Goal: Information Seeking & Learning: Learn about a topic

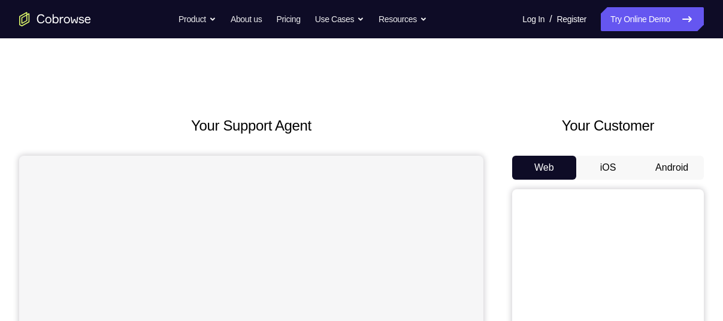
drag, startPoint x: 649, startPoint y: 170, endPoint x: 672, endPoint y: 165, distance: 23.9
click at [672, 165] on button "Android" at bounding box center [672, 168] width 64 height 24
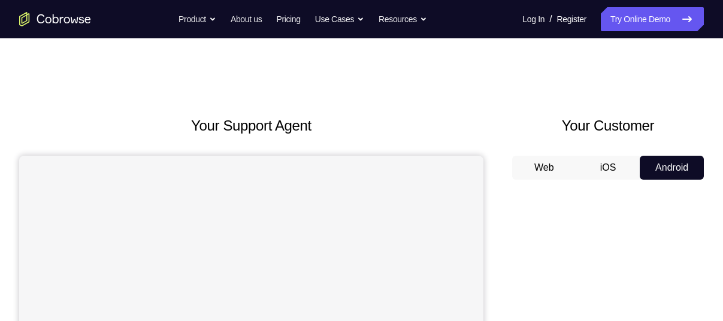
click at [672, 165] on button "Android" at bounding box center [672, 168] width 64 height 24
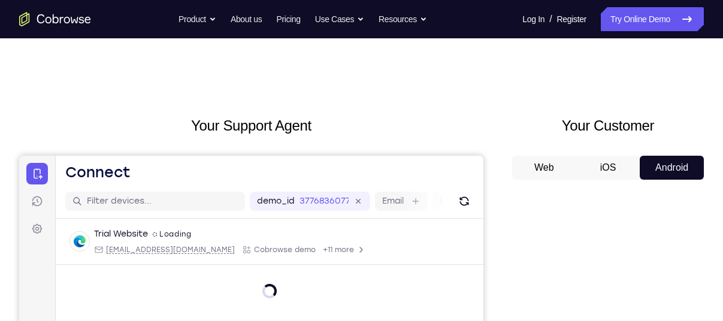
scroll to position [138, 0]
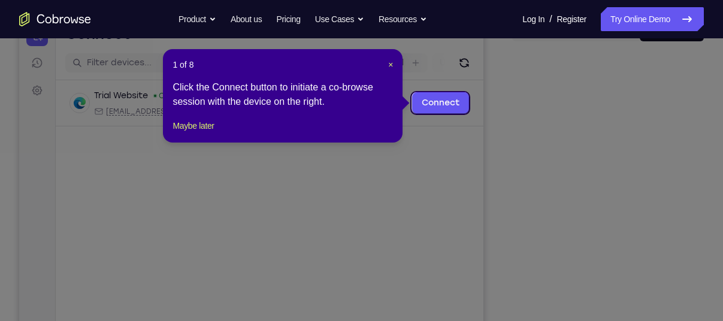
click at [635, 212] on icon at bounding box center [366, 160] width 732 height 321
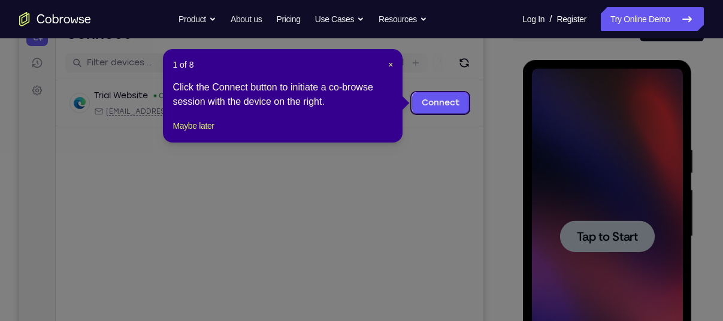
scroll to position [0, 0]
click at [623, 226] on icon at bounding box center [366, 160] width 732 height 321
click at [391, 64] on span "×" at bounding box center [390, 65] width 5 height 10
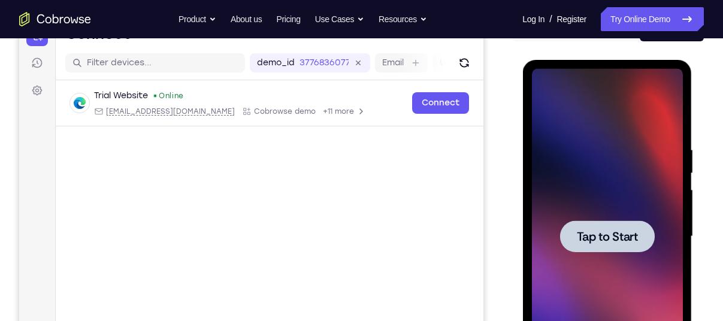
click at [616, 231] on span "Tap to Start" at bounding box center [606, 237] width 61 height 12
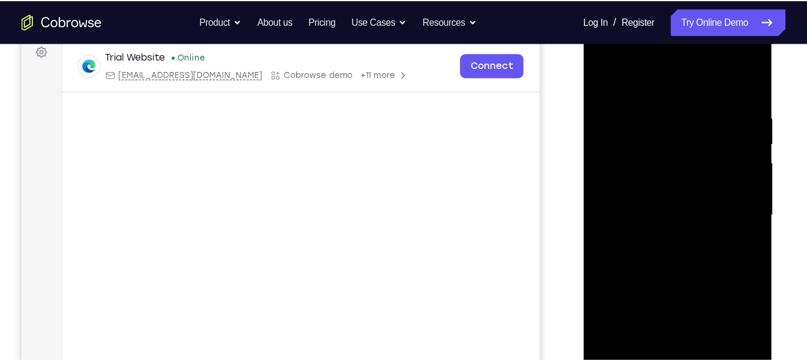
scroll to position [183, 0]
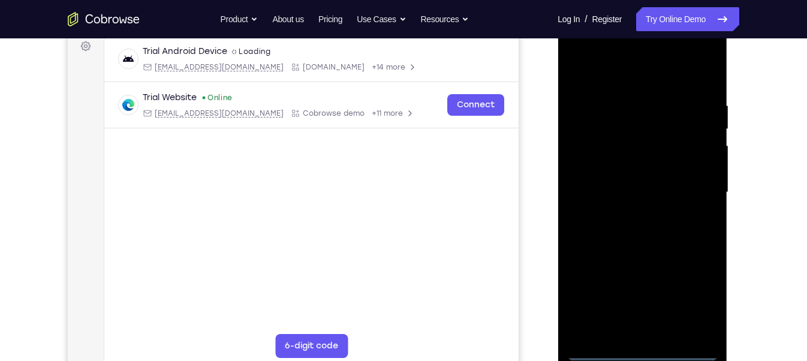
click at [640, 321] on div at bounding box center [641, 193] width 151 height 336
click at [693, 298] on div at bounding box center [641, 193] width 151 height 336
click at [621, 77] on div at bounding box center [641, 193] width 151 height 336
click at [691, 180] on div at bounding box center [641, 193] width 151 height 336
click at [628, 215] on div at bounding box center [641, 193] width 151 height 336
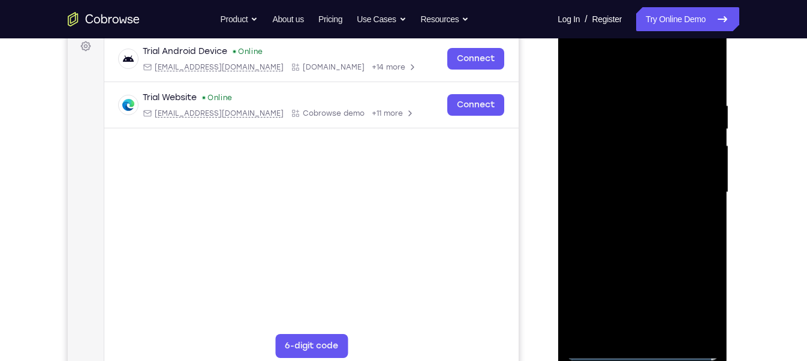
click at [648, 174] on div at bounding box center [641, 193] width 151 height 336
click at [633, 171] on div at bounding box center [641, 193] width 151 height 336
click at [608, 192] on div at bounding box center [641, 193] width 151 height 336
click at [706, 94] on div at bounding box center [641, 193] width 151 height 336
click at [700, 76] on div at bounding box center [641, 193] width 151 height 336
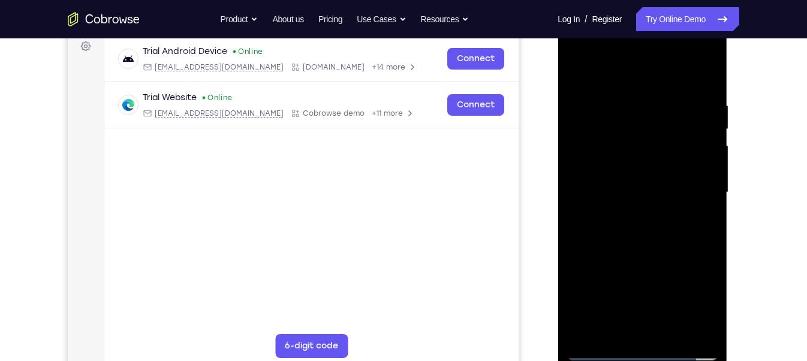
click at [684, 193] on div at bounding box center [641, 193] width 151 height 336
click at [672, 321] on div at bounding box center [641, 193] width 151 height 336
click at [674, 253] on div at bounding box center [641, 193] width 151 height 336
click at [651, 268] on div at bounding box center [641, 193] width 151 height 336
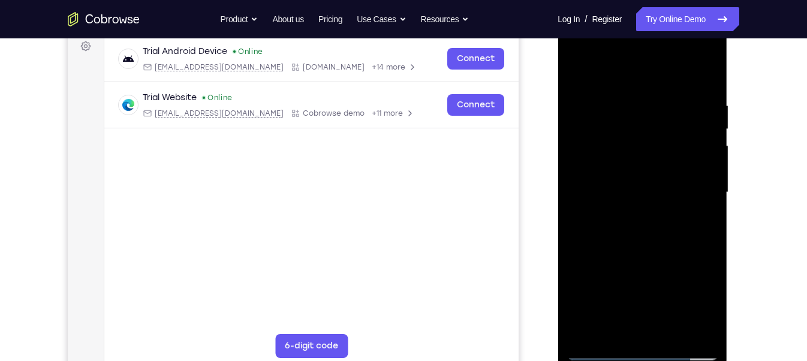
click at [624, 321] on div at bounding box center [641, 193] width 151 height 336
click at [611, 321] on div at bounding box center [641, 193] width 151 height 336
click at [677, 259] on div at bounding box center [641, 193] width 151 height 336
click at [700, 213] on div at bounding box center [641, 193] width 151 height 336
click at [580, 71] on div at bounding box center [641, 193] width 151 height 336
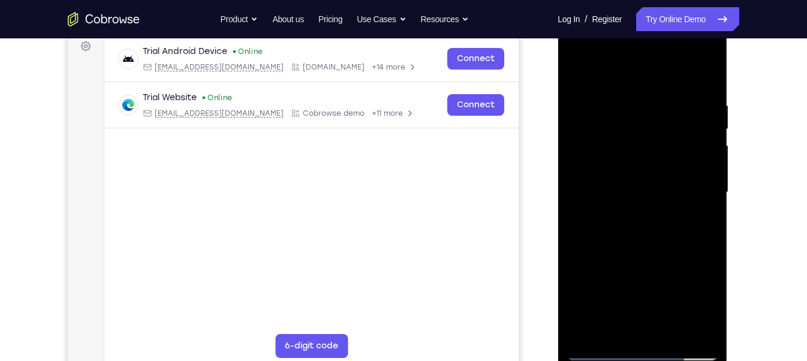
click at [646, 214] on div at bounding box center [641, 193] width 151 height 336
click at [701, 221] on div at bounding box center [641, 193] width 151 height 336
click at [576, 73] on div at bounding box center [641, 193] width 151 height 336
click at [626, 239] on div at bounding box center [641, 193] width 151 height 336
click at [699, 222] on div at bounding box center [641, 193] width 151 height 336
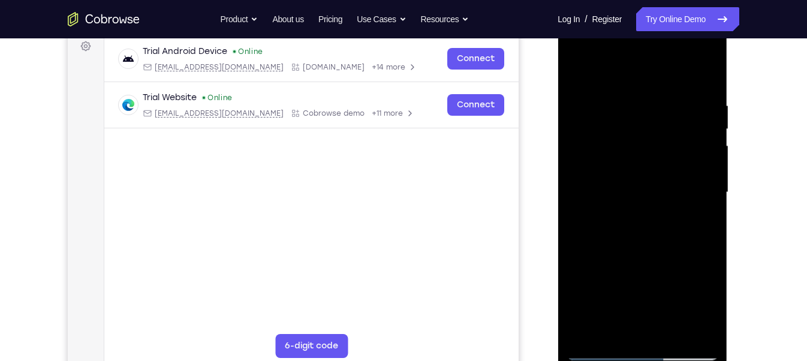
click at [581, 73] on div at bounding box center [641, 193] width 151 height 336
click at [631, 269] on div at bounding box center [641, 193] width 151 height 336
click at [695, 221] on div at bounding box center [641, 193] width 151 height 336
click at [576, 74] on div at bounding box center [641, 193] width 151 height 336
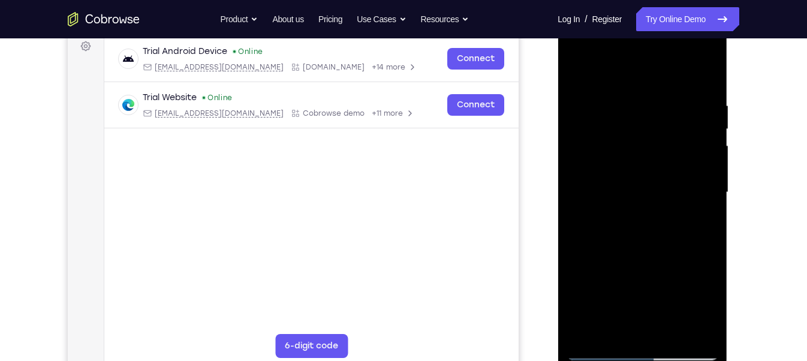
click at [624, 104] on div at bounding box center [641, 193] width 151 height 336
click at [696, 187] on div at bounding box center [641, 193] width 151 height 336
click at [704, 194] on div at bounding box center [641, 193] width 151 height 336
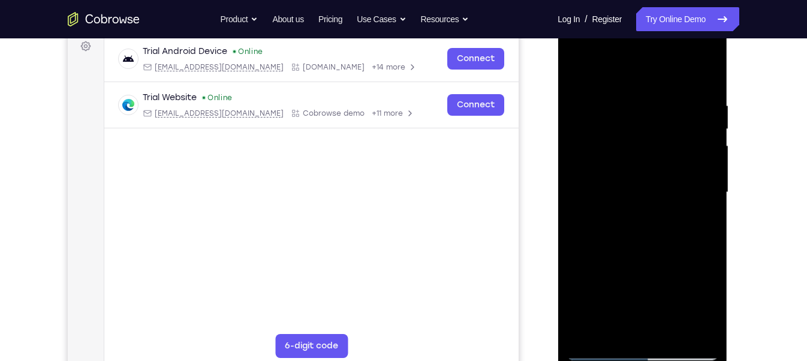
drag, startPoint x: 704, startPoint y: 194, endPoint x: 665, endPoint y: 195, distance: 38.4
click at [665, 195] on div at bounding box center [641, 193] width 151 height 336
click at [693, 181] on div at bounding box center [641, 193] width 151 height 336
click at [696, 184] on div at bounding box center [641, 193] width 151 height 336
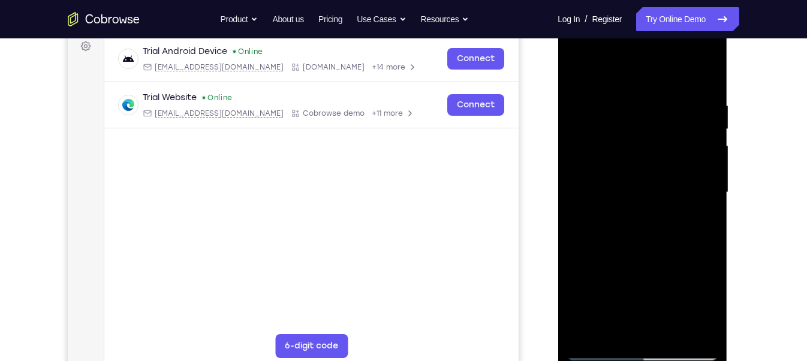
click at [696, 184] on div at bounding box center [641, 193] width 151 height 336
click at [575, 178] on div at bounding box center [641, 193] width 151 height 336
click at [692, 193] on div at bounding box center [641, 193] width 151 height 336
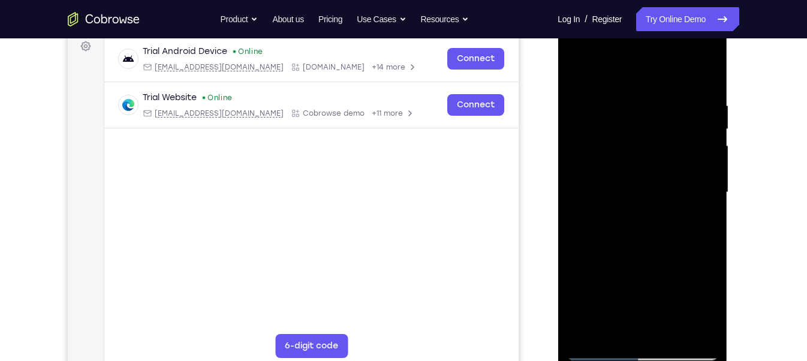
click at [692, 193] on div at bounding box center [641, 193] width 151 height 336
click at [692, 195] on div at bounding box center [641, 193] width 151 height 336
drag, startPoint x: 692, startPoint y: 195, endPoint x: 533, endPoint y: 181, distance: 159.4
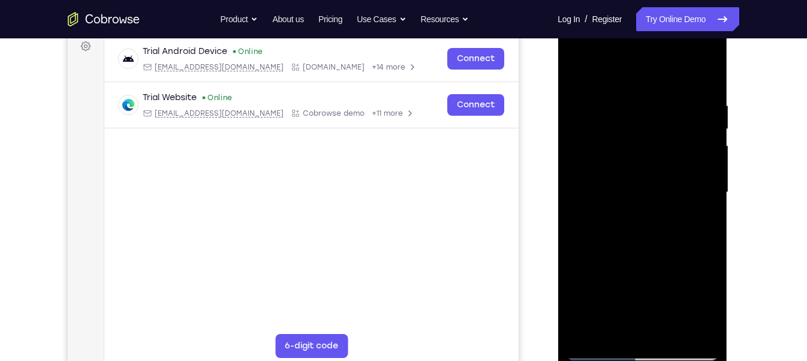
click at [557, 181] on html "Online web based iOS Simulators and Android Emulators. Run iPhone, iPad, Mobile…" at bounding box center [642, 196] width 171 height 360
click at [709, 186] on div at bounding box center [641, 193] width 151 height 336
click at [699, 186] on div at bounding box center [641, 193] width 151 height 336
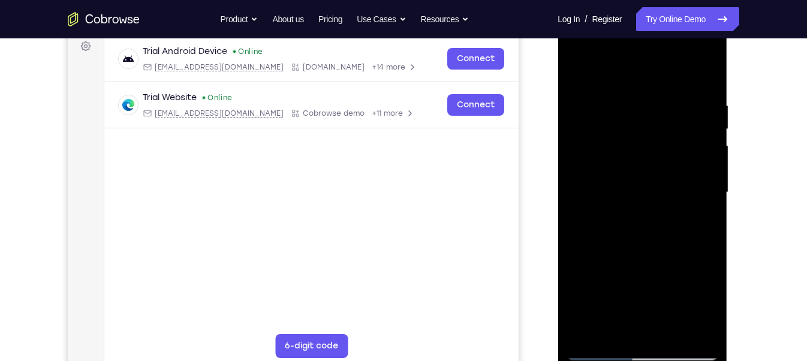
click at [699, 186] on div at bounding box center [641, 193] width 151 height 336
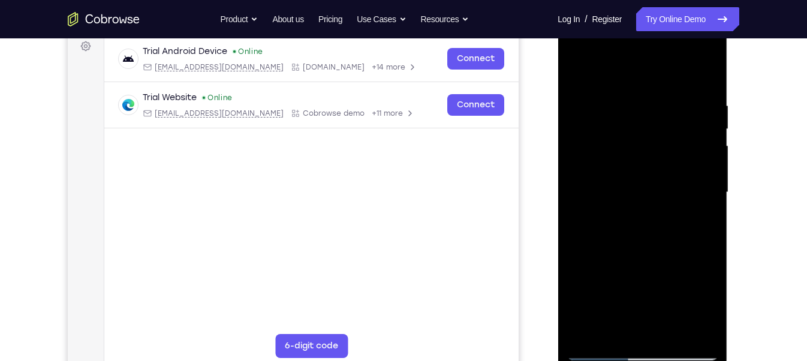
click at [699, 186] on div at bounding box center [641, 193] width 151 height 336
click at [696, 189] on div at bounding box center [641, 193] width 151 height 336
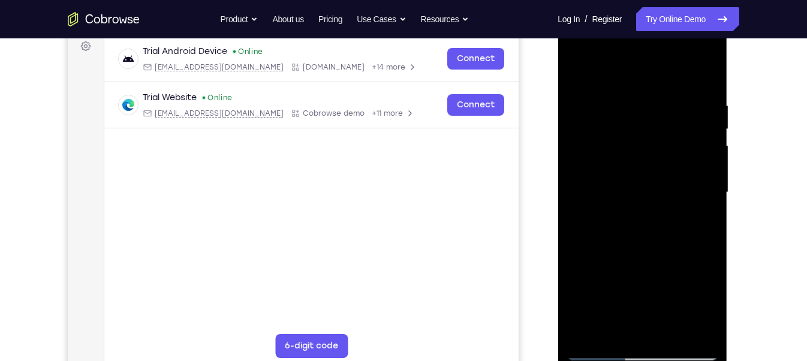
click at [696, 189] on div at bounding box center [641, 193] width 151 height 336
click at [696, 188] on div at bounding box center [641, 193] width 151 height 336
click at [696, 179] on div at bounding box center [641, 193] width 151 height 336
click at [696, 169] on div at bounding box center [641, 193] width 151 height 336
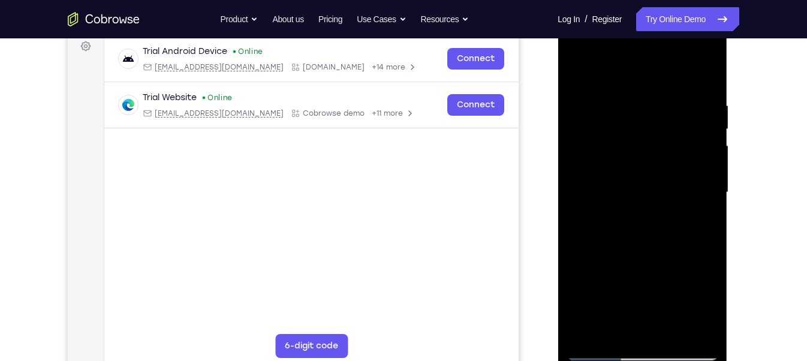
click at [696, 171] on div at bounding box center [641, 193] width 151 height 336
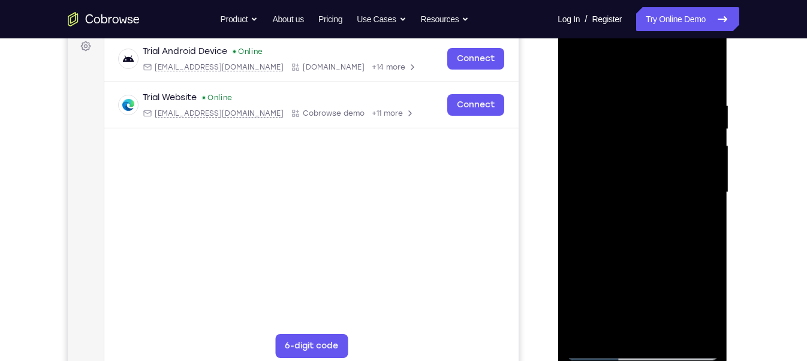
click at [696, 171] on div at bounding box center [641, 193] width 151 height 336
drag, startPoint x: 696, startPoint y: 171, endPoint x: 672, endPoint y: 169, distance: 24.0
click at [672, 169] on div at bounding box center [641, 193] width 151 height 336
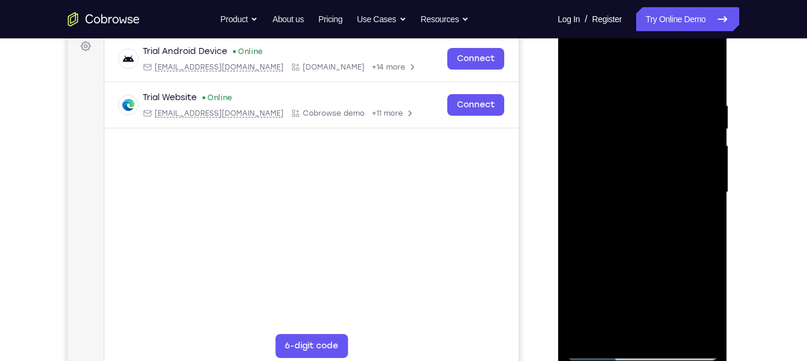
drag, startPoint x: 691, startPoint y: 175, endPoint x: 657, endPoint y: 171, distance: 34.4
click at [657, 171] on div at bounding box center [641, 193] width 151 height 336
click at [705, 190] on div at bounding box center [641, 193] width 151 height 336
click at [705, 157] on div at bounding box center [641, 193] width 151 height 336
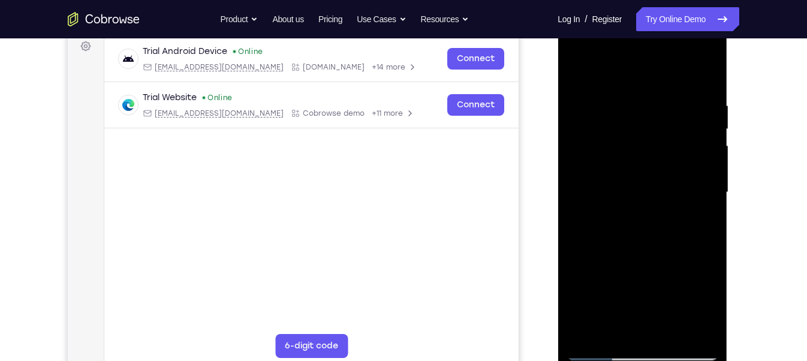
click at [705, 157] on div at bounding box center [641, 193] width 151 height 336
click at [701, 181] on div at bounding box center [641, 193] width 151 height 336
click at [701, 174] on div at bounding box center [641, 193] width 151 height 336
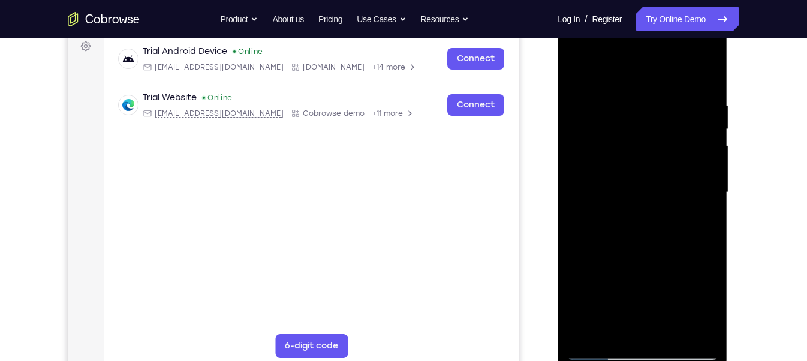
drag, startPoint x: 693, startPoint y: 180, endPoint x: 603, endPoint y: 174, distance: 89.5
click at [603, 174] on div at bounding box center [641, 193] width 151 height 336
click at [693, 191] on div at bounding box center [641, 193] width 151 height 336
drag, startPoint x: 693, startPoint y: 191, endPoint x: 626, endPoint y: 194, distance: 67.2
click at [626, 194] on div at bounding box center [641, 193] width 151 height 336
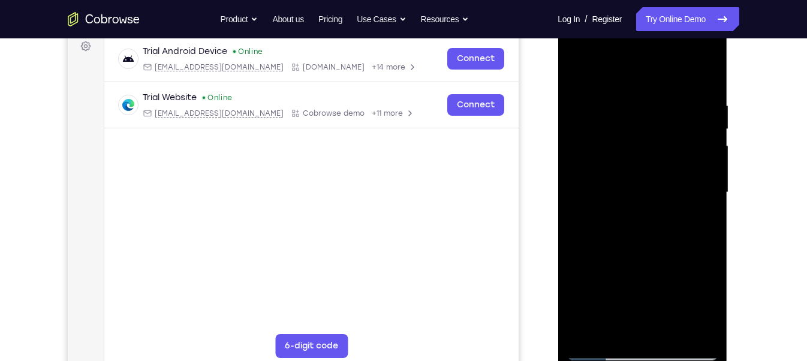
click at [690, 183] on div at bounding box center [641, 193] width 151 height 336
click at [692, 185] on div at bounding box center [641, 193] width 151 height 336
drag, startPoint x: 691, startPoint y: 179, endPoint x: 614, endPoint y: 174, distance: 76.9
click at [614, 174] on div at bounding box center [641, 193] width 151 height 336
click at [694, 196] on div at bounding box center [641, 193] width 151 height 336
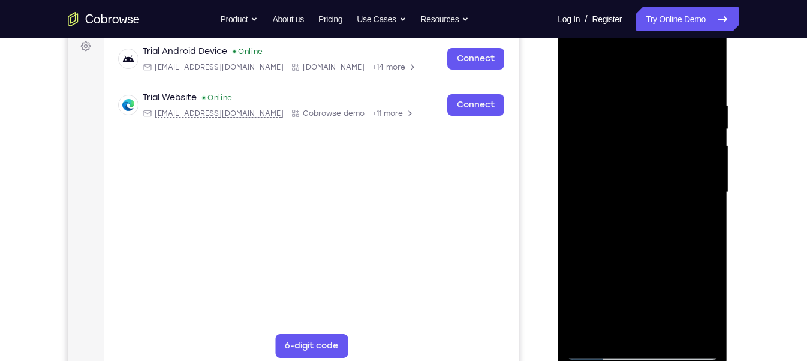
click at [694, 196] on div at bounding box center [641, 193] width 151 height 336
click at [704, 76] on div at bounding box center [641, 193] width 151 height 336
click at [706, 147] on div at bounding box center [641, 193] width 151 height 336
click at [707, 149] on div at bounding box center [641, 193] width 151 height 336
click at [706, 138] on div at bounding box center [641, 193] width 151 height 336
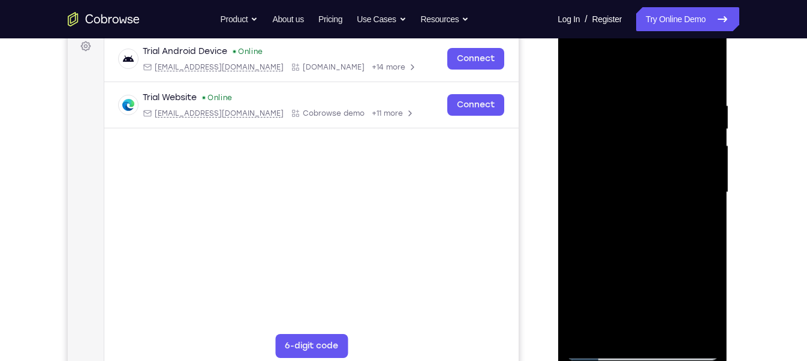
click at [707, 68] on div at bounding box center [641, 193] width 151 height 336
drag, startPoint x: 642, startPoint y: 107, endPoint x: 632, endPoint y: 209, distance: 101.8
click at [632, 209] on div at bounding box center [641, 193] width 151 height 336
drag, startPoint x: 625, startPoint y: 138, endPoint x: 612, endPoint y: 244, distance: 107.4
click at [612, 244] on div at bounding box center [641, 193] width 151 height 336
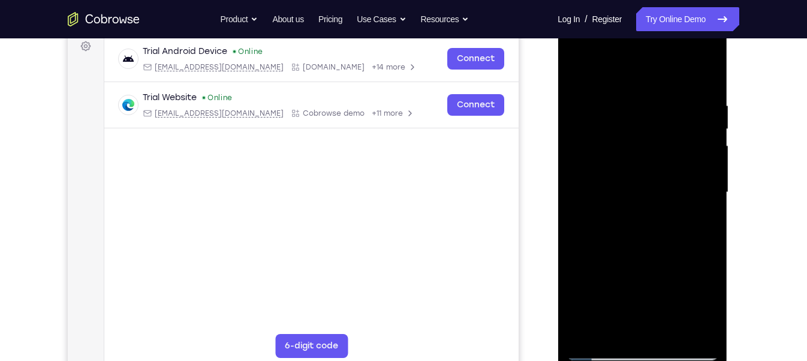
click at [669, 321] on div at bounding box center [641, 193] width 151 height 336
click at [645, 189] on div at bounding box center [641, 193] width 151 height 336
click at [701, 222] on div at bounding box center [641, 193] width 151 height 336
click at [705, 307] on div at bounding box center [641, 193] width 151 height 336
click at [695, 222] on div at bounding box center [641, 193] width 151 height 336
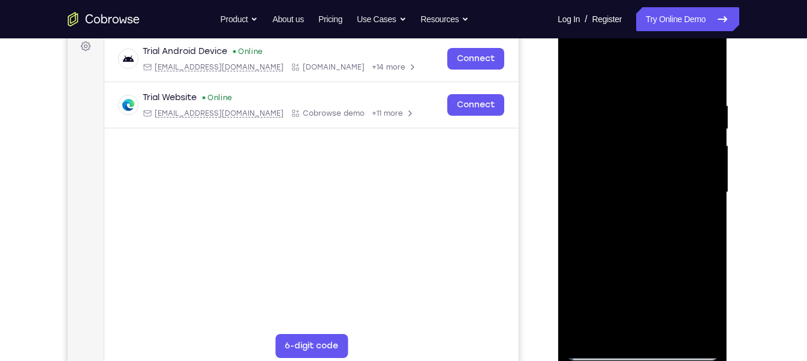
drag, startPoint x: 699, startPoint y: 222, endPoint x: 576, endPoint y: 77, distance: 189.2
click at [576, 77] on div at bounding box center [641, 193] width 151 height 336
click at [578, 68] on div at bounding box center [641, 193] width 151 height 336
click at [617, 321] on div at bounding box center [641, 193] width 151 height 336
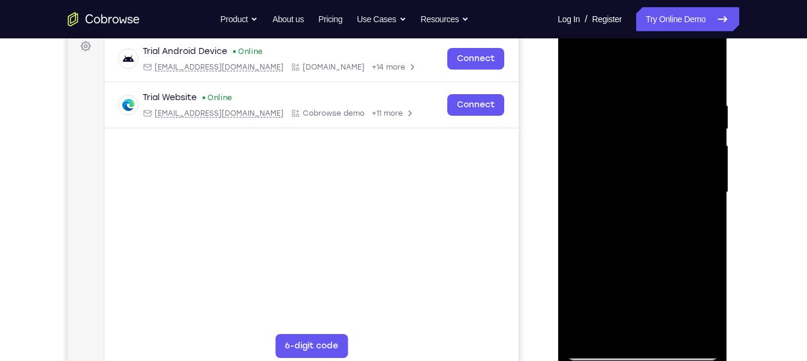
click at [621, 320] on div at bounding box center [641, 193] width 151 height 336
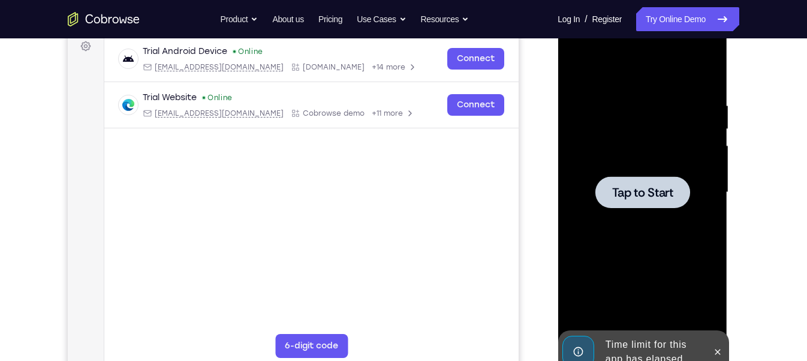
click at [617, 209] on div at bounding box center [641, 193] width 151 height 336
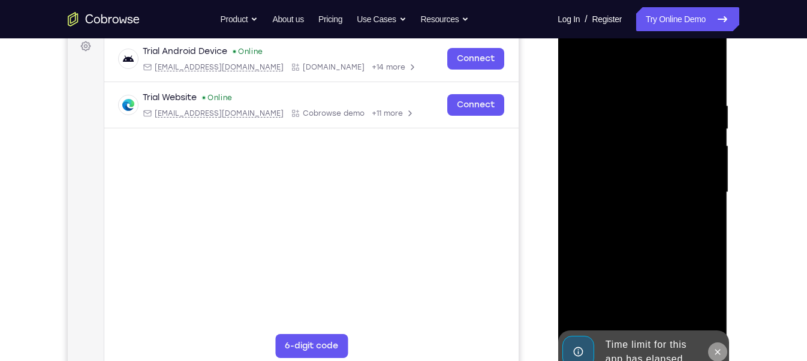
click at [713, 321] on icon at bounding box center [717, 352] width 10 height 10
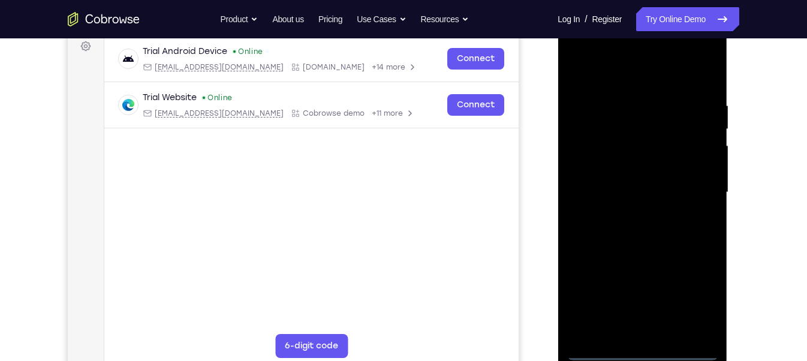
click at [641, 321] on div at bounding box center [641, 193] width 151 height 336
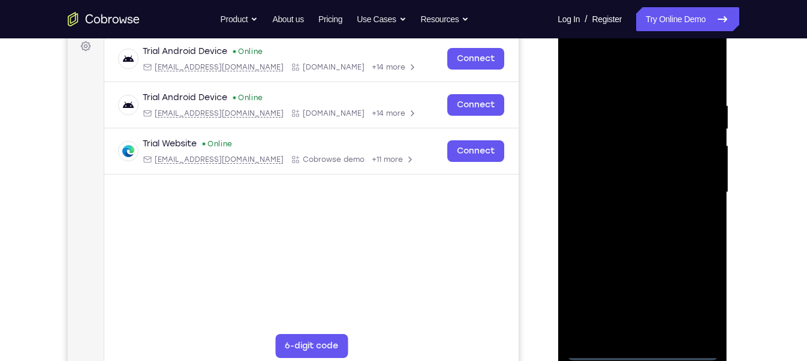
click at [699, 292] on div at bounding box center [641, 193] width 151 height 336
click at [621, 70] on div at bounding box center [641, 193] width 151 height 336
click at [688, 184] on div at bounding box center [641, 193] width 151 height 336
click at [629, 212] on div at bounding box center [641, 193] width 151 height 336
click at [630, 174] on div at bounding box center [641, 193] width 151 height 336
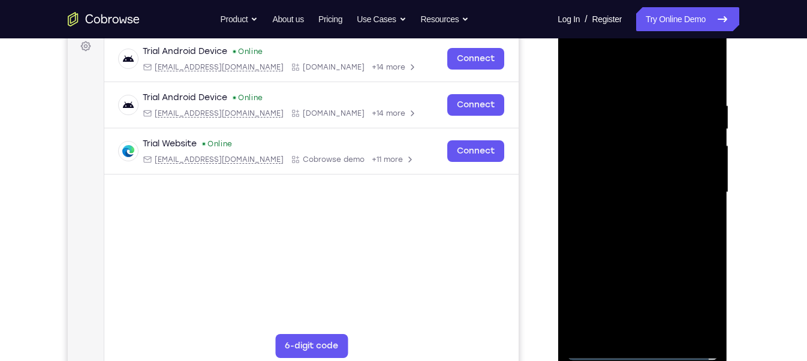
click at [602, 164] on div at bounding box center [641, 193] width 151 height 336
click at [611, 185] on div at bounding box center [641, 193] width 151 height 336
click at [667, 321] on div at bounding box center [641, 193] width 151 height 336
click at [706, 89] on div at bounding box center [641, 193] width 151 height 336
click at [683, 216] on div at bounding box center [641, 193] width 151 height 336
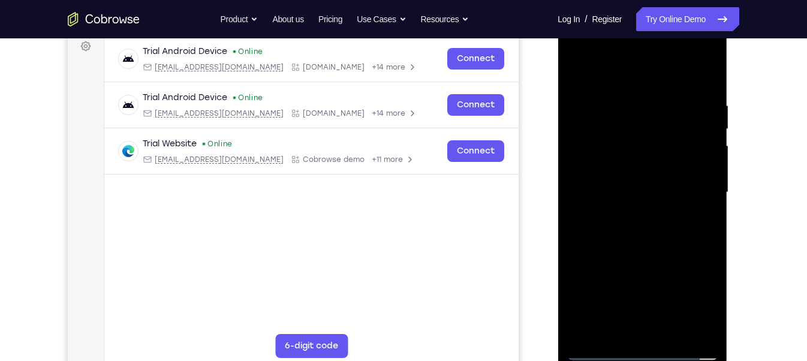
click at [683, 216] on div at bounding box center [641, 193] width 151 height 336
click at [702, 220] on div at bounding box center [641, 193] width 151 height 336
click at [670, 321] on div at bounding box center [641, 193] width 151 height 336
click at [629, 254] on div at bounding box center [641, 193] width 151 height 336
click at [666, 188] on div at bounding box center [641, 193] width 151 height 336
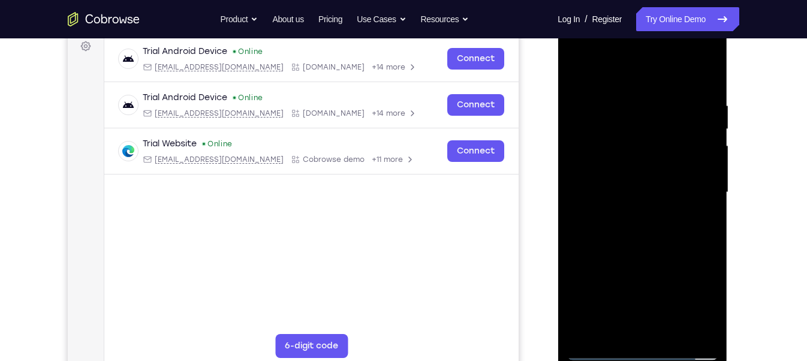
click at [668, 191] on div at bounding box center [641, 193] width 151 height 336
click at [621, 187] on div at bounding box center [641, 193] width 151 height 336
click at [622, 321] on div at bounding box center [641, 193] width 151 height 336
click at [696, 224] on div at bounding box center [641, 193] width 151 height 336
click at [700, 224] on div at bounding box center [641, 193] width 151 height 336
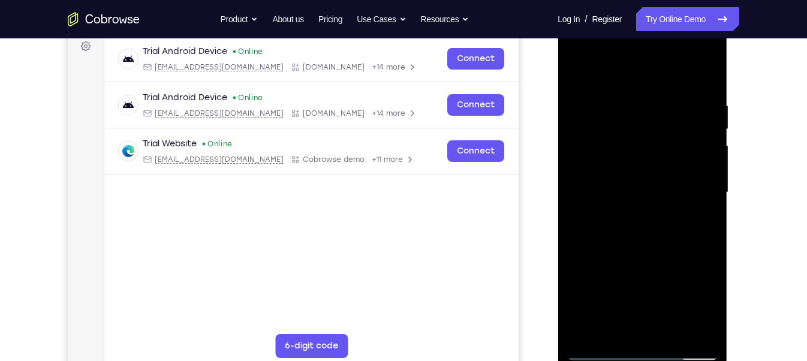
click at [697, 217] on div at bounding box center [641, 193] width 151 height 336
click at [699, 224] on div at bounding box center [641, 193] width 151 height 336
click at [703, 306] on div at bounding box center [641, 193] width 151 height 336
click at [695, 221] on div at bounding box center [641, 193] width 151 height 336
click at [621, 200] on div at bounding box center [641, 193] width 151 height 336
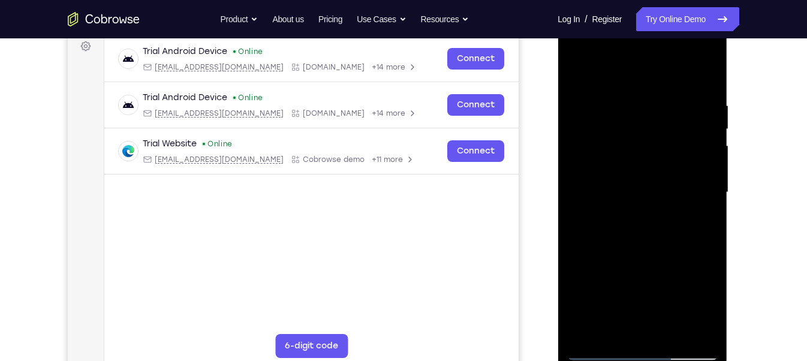
click at [621, 321] on div at bounding box center [641, 193] width 151 height 336
click at [701, 225] on div at bounding box center [641, 193] width 151 height 336
click at [576, 75] on div at bounding box center [641, 193] width 151 height 336
click at [651, 239] on div at bounding box center [641, 193] width 151 height 336
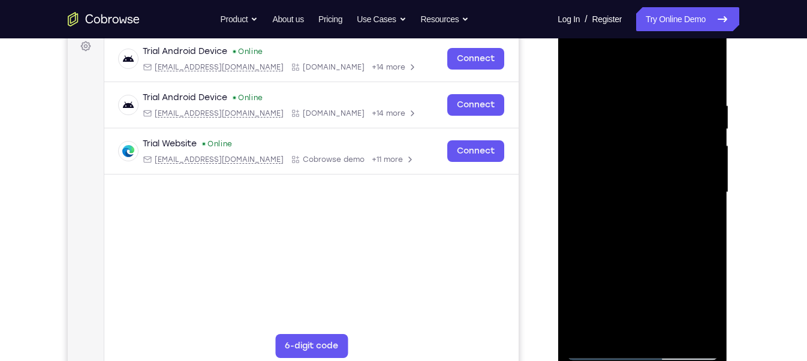
click at [651, 239] on div at bounding box center [641, 193] width 151 height 336
click at [672, 321] on div at bounding box center [641, 193] width 151 height 336
click at [650, 185] on div at bounding box center [641, 193] width 151 height 336
click at [696, 221] on div at bounding box center [641, 193] width 151 height 336
click at [700, 222] on div at bounding box center [641, 193] width 151 height 336
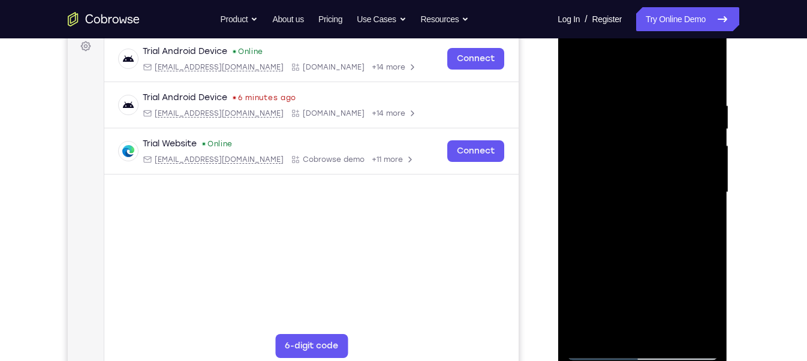
click at [576, 75] on div at bounding box center [641, 193] width 151 height 336
click at [576, 76] on div at bounding box center [641, 193] width 151 height 336
drag, startPoint x: 619, startPoint y: 273, endPoint x: 650, endPoint y: 212, distance: 68.9
click at [650, 212] on div at bounding box center [641, 193] width 151 height 336
click at [652, 205] on div at bounding box center [641, 193] width 151 height 336
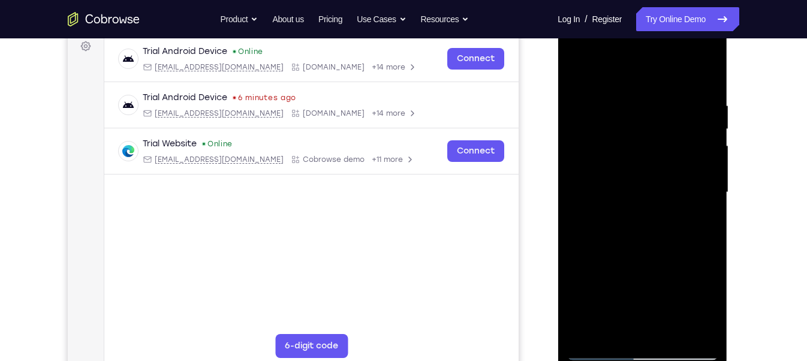
click at [652, 205] on div at bounding box center [641, 193] width 151 height 336
click at [584, 321] on div at bounding box center [641, 193] width 151 height 336
drag, startPoint x: 664, startPoint y: 117, endPoint x: 656, endPoint y: 197, distance: 79.5
click at [656, 197] on div at bounding box center [641, 193] width 151 height 336
click at [708, 180] on div at bounding box center [641, 193] width 151 height 336
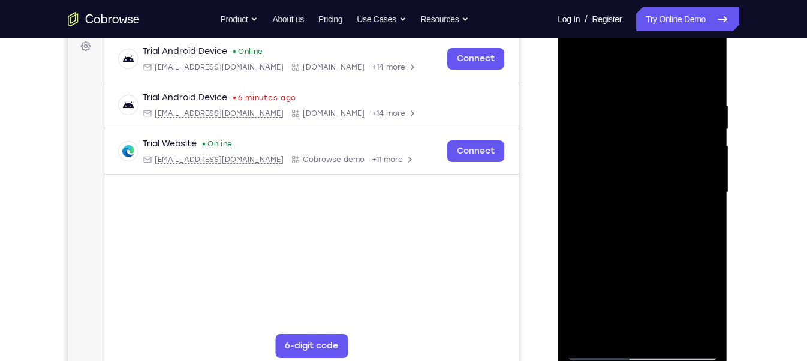
click at [666, 121] on div at bounding box center [641, 193] width 151 height 336
click at [587, 321] on div at bounding box center [641, 193] width 151 height 336
drag, startPoint x: 652, startPoint y: 157, endPoint x: 628, endPoint y: 276, distance: 121.0
click at [628, 276] on div at bounding box center [641, 193] width 151 height 336
click at [626, 102] on div at bounding box center [641, 193] width 151 height 336
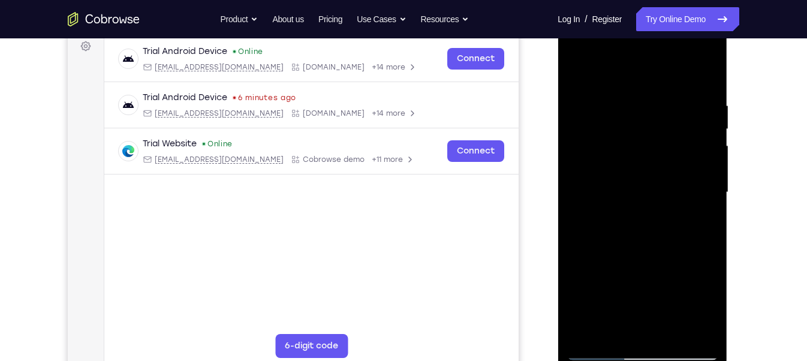
click at [696, 161] on div at bounding box center [641, 193] width 151 height 336
click at [701, 189] on div at bounding box center [641, 193] width 151 height 336
click at [700, 185] on div at bounding box center [641, 193] width 151 height 336
drag, startPoint x: 700, startPoint y: 185, endPoint x: 638, endPoint y: 185, distance: 61.7
click at [638, 185] on div at bounding box center [641, 193] width 151 height 336
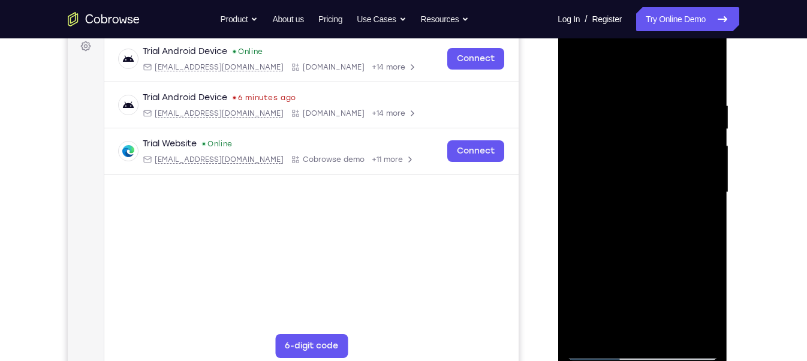
drag, startPoint x: 687, startPoint y: 201, endPoint x: 584, endPoint y: 200, distance: 103.7
click at [584, 200] on div at bounding box center [641, 193] width 151 height 336
drag, startPoint x: 693, startPoint y: 176, endPoint x: 603, endPoint y: 175, distance: 89.3
click at [603, 175] on div at bounding box center [641, 193] width 151 height 336
drag, startPoint x: 685, startPoint y: 153, endPoint x: 615, endPoint y: 149, distance: 70.3
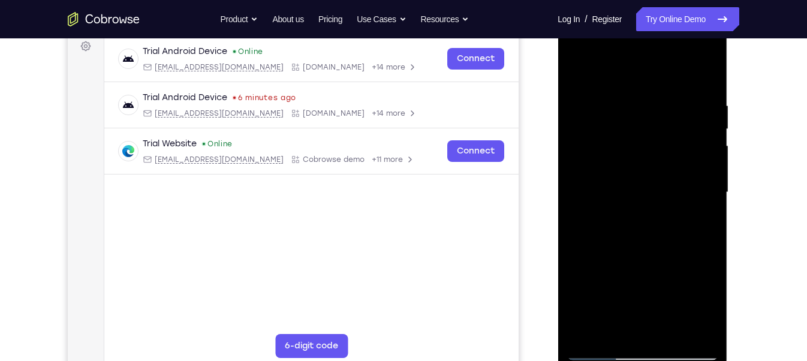
click at [615, 149] on div at bounding box center [641, 193] width 151 height 336
click at [702, 75] on div at bounding box center [641, 193] width 151 height 336
click at [705, 80] on div at bounding box center [641, 193] width 151 height 336
click at [702, 78] on div at bounding box center [641, 193] width 151 height 336
click at [669, 321] on div at bounding box center [641, 193] width 151 height 336
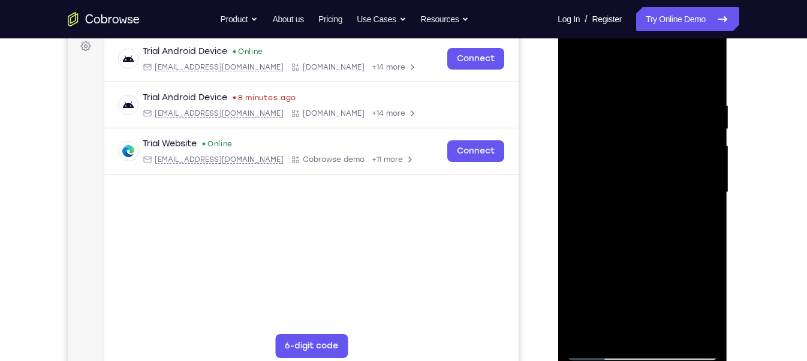
click at [669, 321] on div at bounding box center [641, 193] width 151 height 336
click at [576, 71] on div at bounding box center [641, 193] width 151 height 336
click at [641, 195] on div at bounding box center [641, 193] width 151 height 336
click at [704, 307] on div at bounding box center [641, 193] width 151 height 336
click at [700, 221] on div at bounding box center [641, 193] width 151 height 336
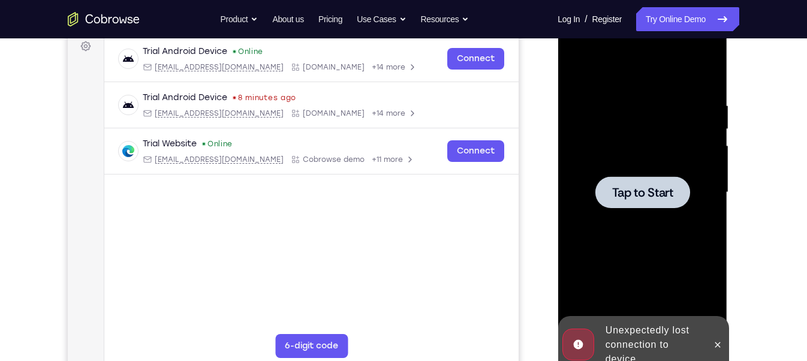
click at [632, 189] on span "Tap to Start" at bounding box center [641, 192] width 61 height 12
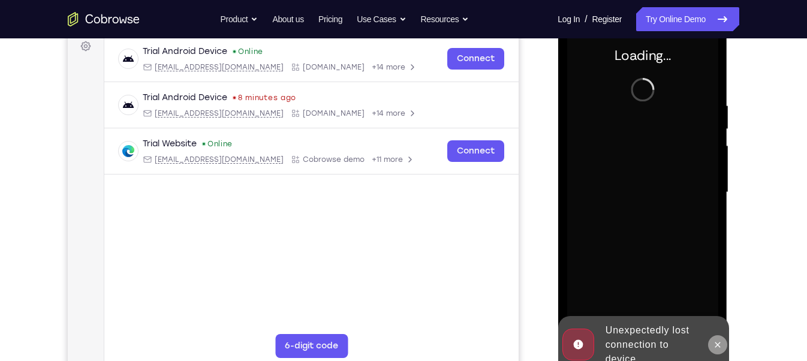
click at [721, 321] on icon at bounding box center [717, 345] width 10 height 10
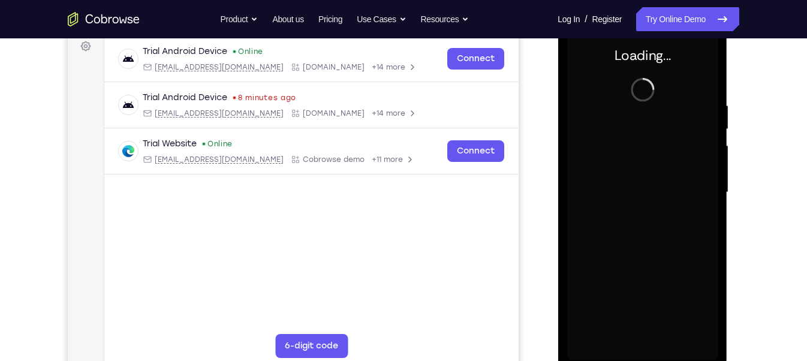
click at [638, 122] on div at bounding box center [641, 193] width 151 height 336
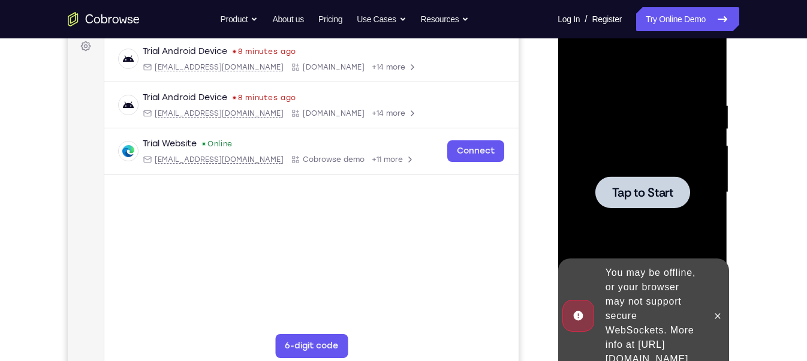
click at [651, 198] on span "Tap to Start" at bounding box center [641, 192] width 61 height 12
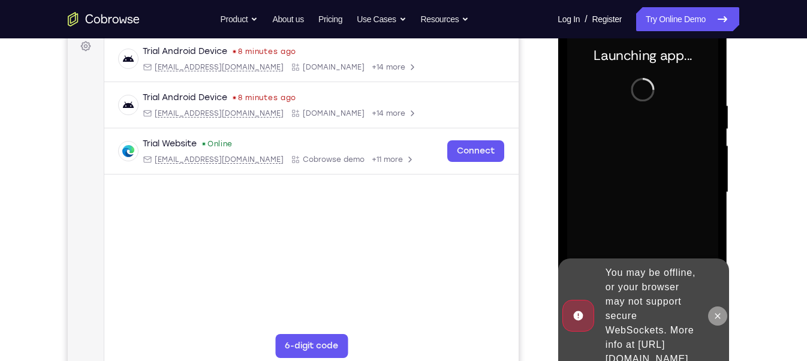
click at [723, 307] on button at bounding box center [716, 315] width 19 height 19
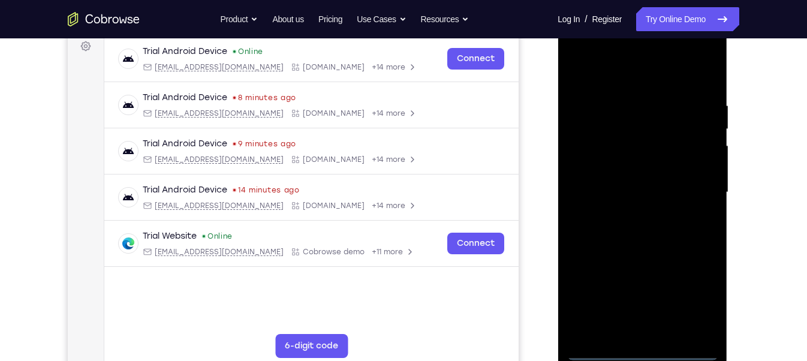
click at [638, 321] on div at bounding box center [641, 193] width 151 height 336
click at [687, 296] on div at bounding box center [641, 193] width 151 height 336
click at [595, 66] on div at bounding box center [641, 193] width 151 height 336
click at [693, 182] on div at bounding box center [641, 193] width 151 height 336
click at [629, 215] on div at bounding box center [641, 193] width 151 height 336
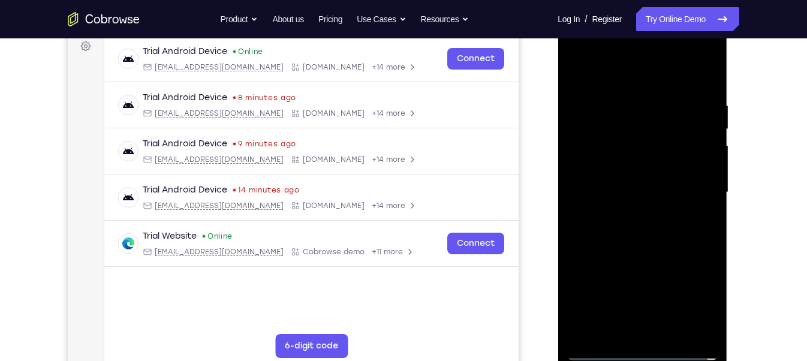
click at [604, 177] on div at bounding box center [641, 193] width 151 height 336
click at [607, 169] on div at bounding box center [641, 193] width 151 height 336
click at [605, 188] on div at bounding box center [641, 193] width 151 height 336
click at [613, 233] on div at bounding box center [641, 193] width 151 height 336
click at [624, 214] on div at bounding box center [641, 193] width 151 height 336
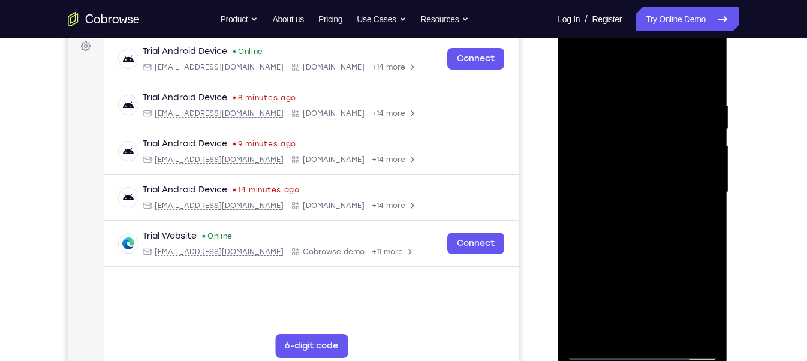
click at [597, 189] on div at bounding box center [641, 193] width 151 height 336
click at [608, 219] on div at bounding box center [641, 193] width 151 height 336
click at [669, 321] on div at bounding box center [641, 193] width 151 height 336
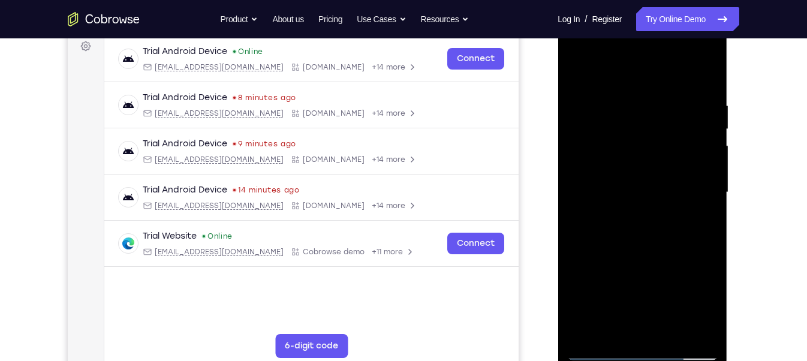
click at [641, 250] on div at bounding box center [641, 193] width 151 height 336
click at [669, 321] on div at bounding box center [641, 193] width 151 height 336
click at [636, 259] on div at bounding box center [641, 193] width 151 height 336
click at [628, 188] on div at bounding box center [641, 193] width 151 height 336
click at [699, 222] on div at bounding box center [641, 193] width 151 height 336
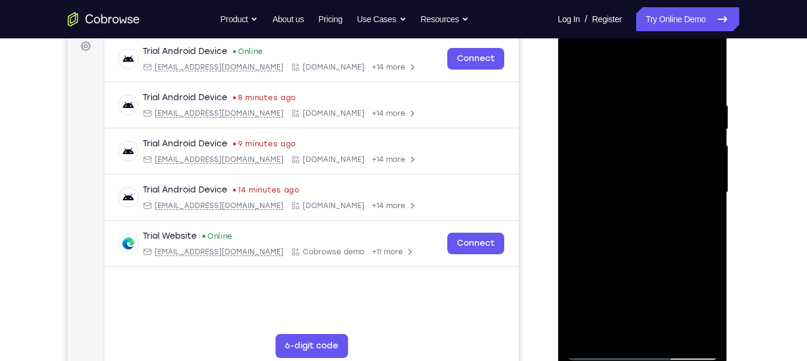
click at [698, 222] on div at bounding box center [641, 193] width 151 height 336
click at [700, 224] on div at bounding box center [641, 193] width 151 height 336
click at [580, 73] on div at bounding box center [641, 193] width 151 height 336
click at [635, 215] on div at bounding box center [641, 193] width 151 height 336
click at [701, 218] on div at bounding box center [641, 193] width 151 height 336
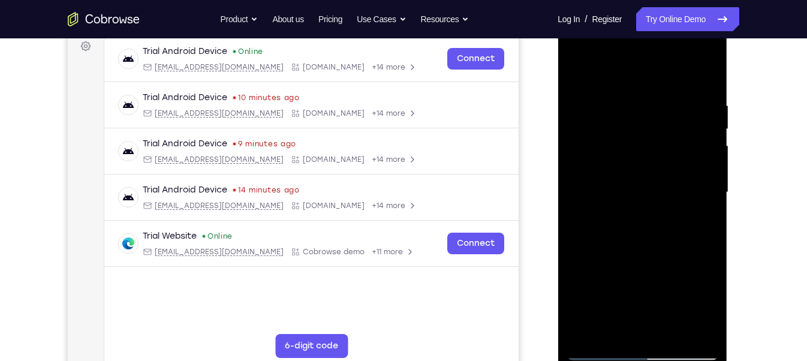
click at [577, 72] on div at bounding box center [641, 193] width 151 height 336
click at [633, 216] on div at bounding box center [641, 193] width 151 height 336
click at [701, 222] on div at bounding box center [641, 193] width 151 height 336
click at [617, 222] on div at bounding box center [641, 193] width 151 height 336
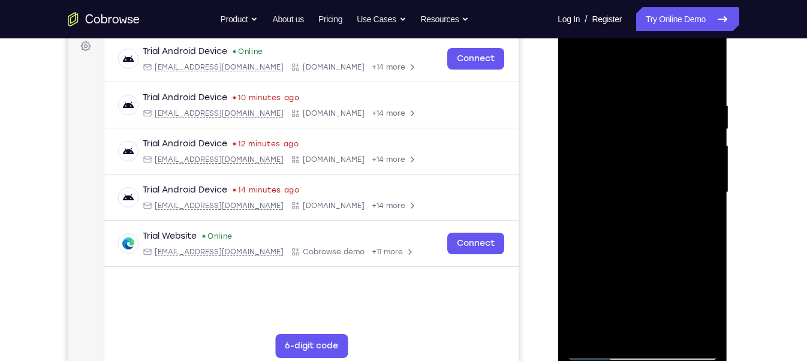
click at [617, 222] on div at bounding box center [641, 193] width 151 height 336
click at [701, 304] on div at bounding box center [641, 193] width 151 height 336
click at [695, 222] on div at bounding box center [641, 193] width 151 height 336
click at [706, 221] on div at bounding box center [641, 193] width 151 height 336
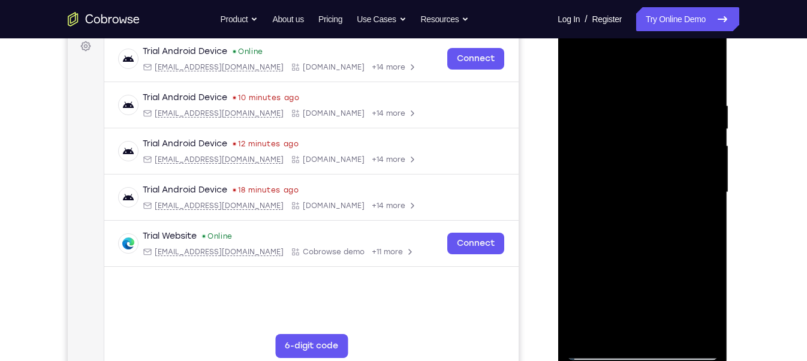
click at [705, 223] on div at bounding box center [641, 193] width 151 height 336
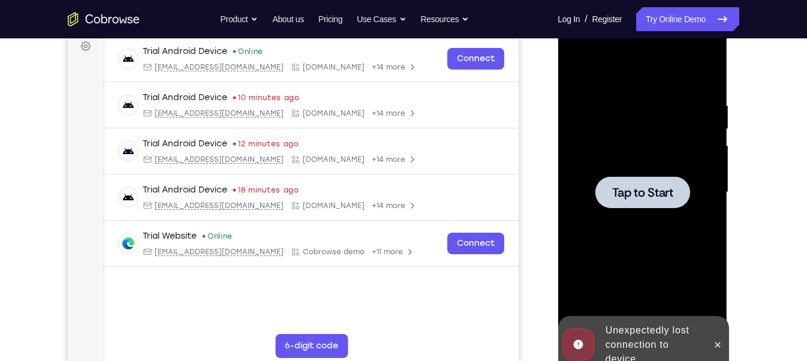
click at [674, 213] on div at bounding box center [641, 193] width 151 height 336
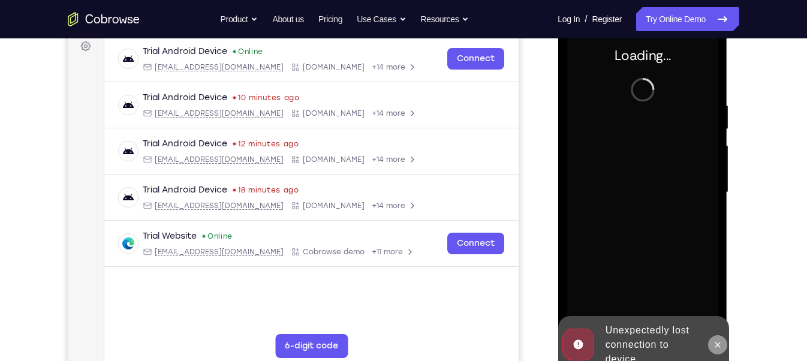
click at [714, 321] on icon at bounding box center [717, 345] width 10 height 10
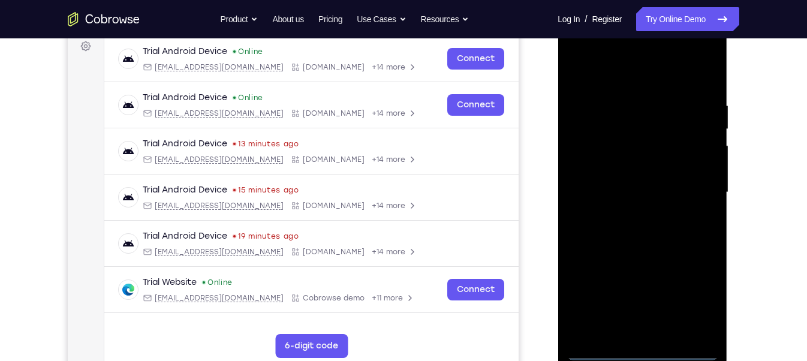
click at [642, 321] on div at bounding box center [641, 193] width 151 height 336
click at [696, 309] on div at bounding box center [641, 193] width 151 height 336
click at [635, 70] on div at bounding box center [641, 193] width 151 height 336
click at [690, 183] on div at bounding box center [641, 193] width 151 height 336
click at [633, 214] on div at bounding box center [641, 193] width 151 height 336
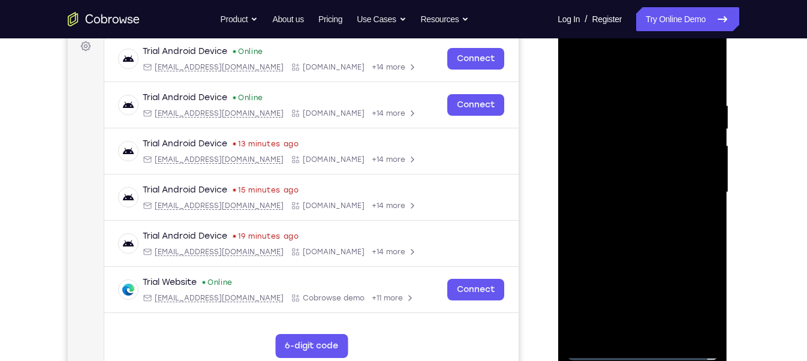
click at [615, 186] on div at bounding box center [641, 193] width 151 height 336
click at [605, 170] on div at bounding box center [641, 193] width 151 height 336
click at [609, 189] on div at bounding box center [641, 193] width 151 height 336
click at [593, 229] on div at bounding box center [641, 193] width 151 height 336
click at [653, 244] on div at bounding box center [641, 193] width 151 height 336
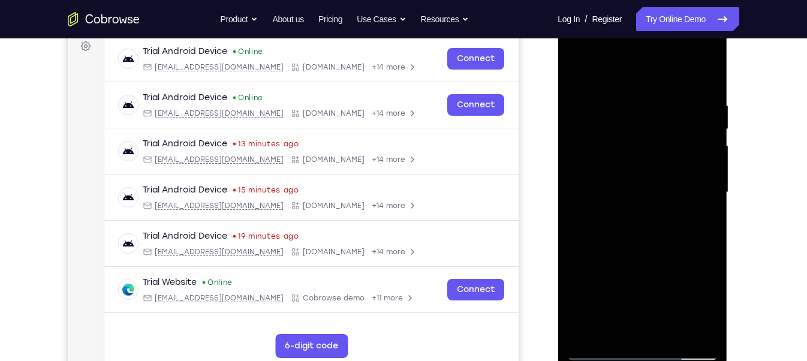
click at [668, 321] on div at bounding box center [641, 193] width 151 height 336
click at [645, 256] on div at bounding box center [641, 193] width 151 height 336
click at [633, 250] on div at bounding box center [641, 193] width 151 height 336
click at [618, 255] on div at bounding box center [641, 193] width 151 height 336
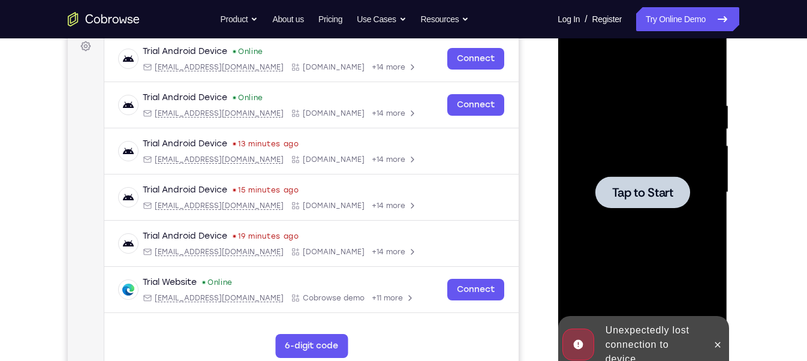
click at [638, 213] on div at bounding box center [641, 193] width 151 height 336
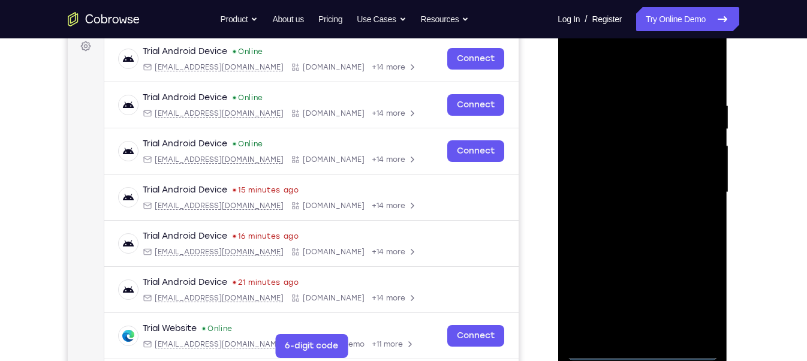
click at [642, 321] on div at bounding box center [641, 193] width 151 height 336
click at [710, 299] on div at bounding box center [641, 193] width 151 height 336
click at [703, 300] on div at bounding box center [641, 193] width 151 height 336
click at [625, 79] on div at bounding box center [641, 193] width 151 height 336
click at [695, 188] on div at bounding box center [641, 193] width 151 height 336
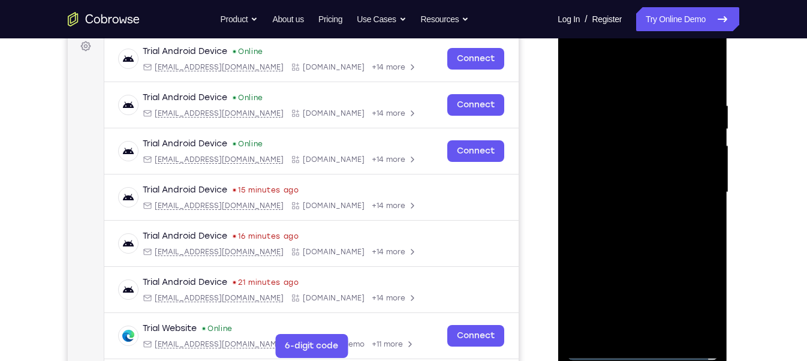
click at [629, 210] on div at bounding box center [641, 193] width 151 height 336
click at [609, 177] on div at bounding box center [641, 193] width 151 height 336
click at [601, 165] on div at bounding box center [641, 193] width 151 height 336
click at [616, 192] on div at bounding box center [641, 193] width 151 height 336
click at [667, 321] on div at bounding box center [641, 193] width 151 height 336
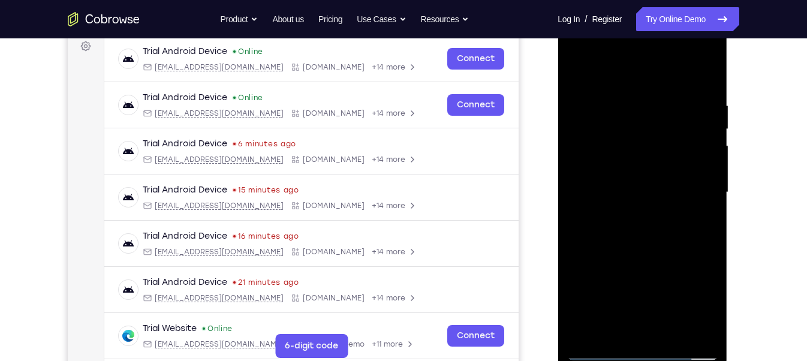
click at [661, 245] on div at bounding box center [641, 193] width 151 height 336
click at [670, 321] on div at bounding box center [641, 193] width 151 height 336
click at [641, 254] on div at bounding box center [641, 193] width 151 height 336
click at [647, 191] on div at bounding box center [641, 193] width 151 height 336
click at [696, 221] on div at bounding box center [641, 193] width 151 height 336
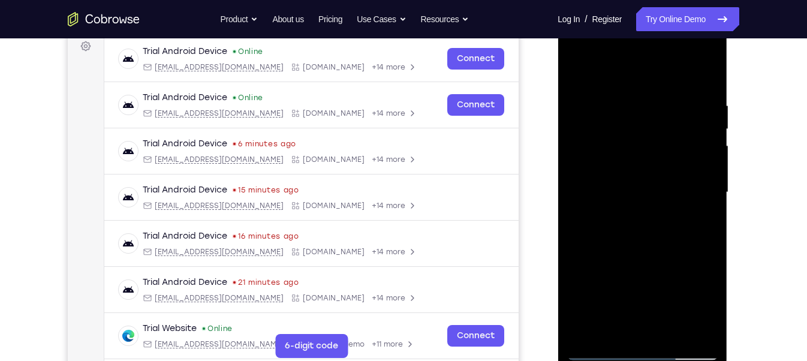
click at [696, 221] on div at bounding box center [641, 193] width 151 height 336
click at [573, 70] on div at bounding box center [641, 193] width 151 height 336
click at [643, 204] on div at bounding box center [641, 193] width 151 height 336
click at [696, 220] on div at bounding box center [641, 193] width 151 height 336
click at [574, 77] on div at bounding box center [641, 193] width 151 height 336
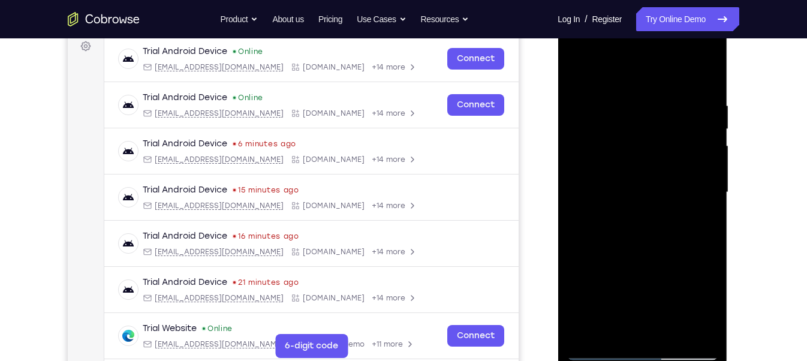
click at [574, 77] on div at bounding box center [641, 193] width 151 height 336
click at [661, 111] on div at bounding box center [641, 193] width 151 height 336
click at [700, 78] on div at bounding box center [641, 193] width 151 height 336
click at [675, 321] on div at bounding box center [641, 193] width 151 height 336
click at [580, 73] on div at bounding box center [641, 193] width 151 height 336
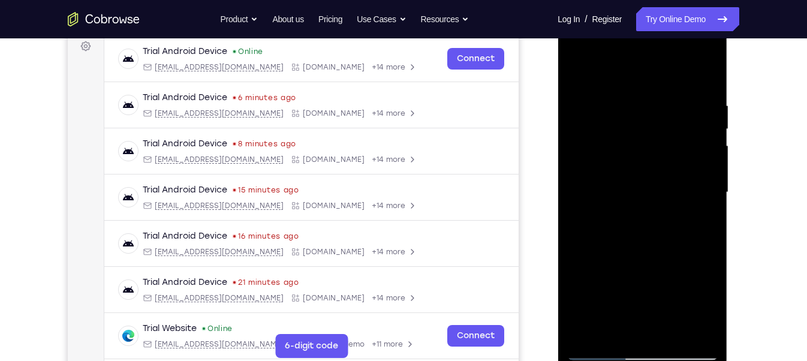
click at [585, 321] on div at bounding box center [641, 193] width 151 height 336
drag, startPoint x: 646, startPoint y: 219, endPoint x: 617, endPoint y: 321, distance: 105.9
click at [617, 321] on div at bounding box center [641, 193] width 151 height 336
click at [708, 319] on div at bounding box center [641, 193] width 151 height 336
click at [669, 321] on div at bounding box center [641, 193] width 151 height 336
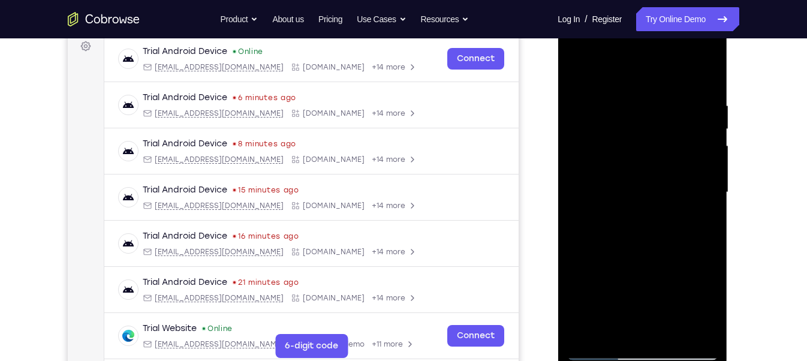
click at [628, 210] on div at bounding box center [641, 193] width 151 height 336
click at [579, 72] on div at bounding box center [641, 193] width 151 height 336
click at [580, 321] on div at bounding box center [641, 193] width 151 height 336
click at [669, 321] on div at bounding box center [641, 193] width 151 height 336
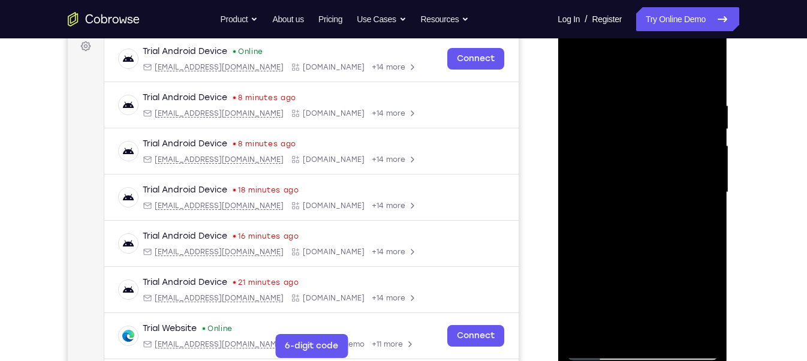
click at [651, 185] on div at bounding box center [641, 193] width 151 height 336
click at [644, 321] on div at bounding box center [641, 193] width 151 height 336
click at [699, 221] on div at bounding box center [641, 193] width 151 height 336
click at [701, 222] on div at bounding box center [641, 193] width 151 height 336
click at [581, 77] on div at bounding box center [641, 193] width 151 height 336
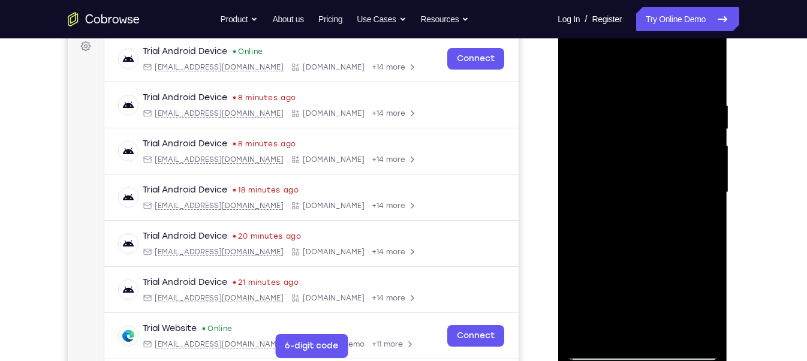
click at [641, 217] on div at bounding box center [641, 193] width 151 height 336
click at [617, 304] on div at bounding box center [641, 193] width 151 height 336
click at [627, 305] on div at bounding box center [641, 193] width 151 height 336
click at [616, 292] on div at bounding box center [641, 193] width 151 height 336
click at [578, 77] on div at bounding box center [641, 193] width 151 height 336
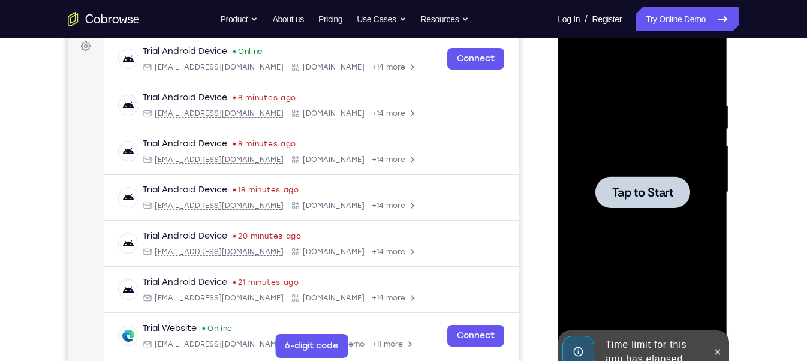
click at [636, 194] on span "Tap to Start" at bounding box center [641, 192] width 61 height 12
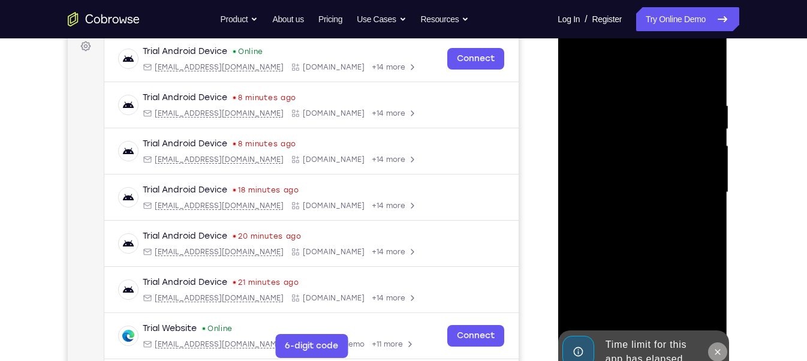
click at [723, 321] on button at bounding box center [716, 351] width 19 height 19
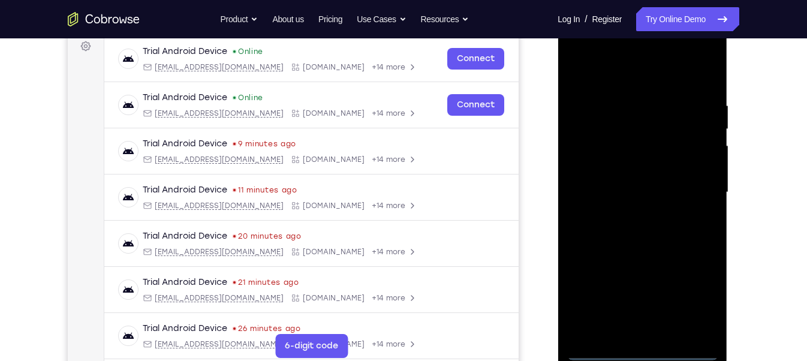
click at [642, 321] on div at bounding box center [641, 193] width 151 height 336
click at [684, 300] on div at bounding box center [641, 193] width 151 height 336
click at [626, 71] on div at bounding box center [641, 193] width 151 height 336
click at [689, 183] on div at bounding box center [641, 193] width 151 height 336
click at [632, 321] on div at bounding box center [641, 193] width 151 height 336
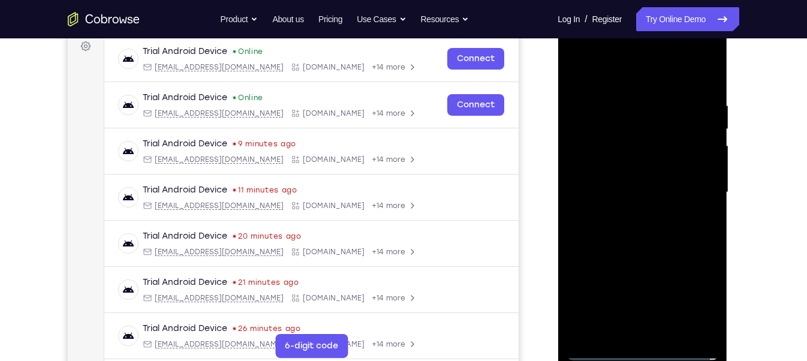
click at [599, 321] on div at bounding box center [641, 193] width 151 height 336
click at [605, 321] on div at bounding box center [641, 193] width 151 height 336
click at [653, 321] on div at bounding box center [641, 193] width 151 height 336
click at [612, 179] on div at bounding box center [641, 193] width 151 height 336
click at [609, 173] on div at bounding box center [641, 193] width 151 height 336
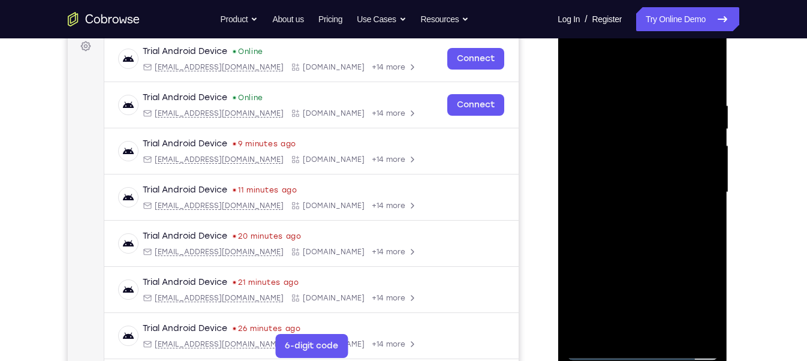
click at [609, 188] on div at bounding box center [641, 193] width 151 height 336
click at [652, 246] on div at bounding box center [641, 193] width 151 height 336
click at [669, 321] on div at bounding box center [641, 193] width 151 height 336
click at [654, 253] on div at bounding box center [641, 193] width 151 height 336
click at [666, 191] on div at bounding box center [641, 193] width 151 height 336
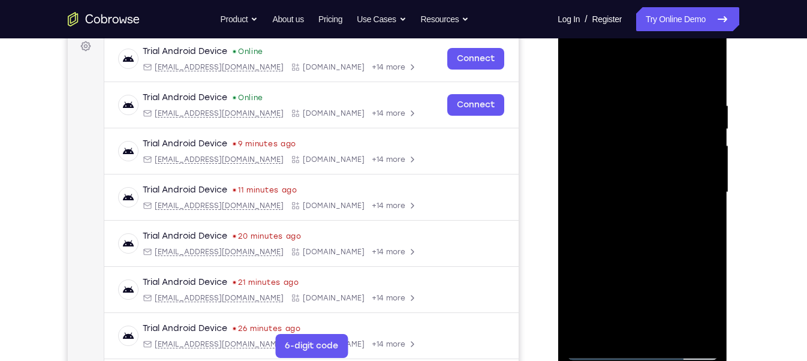
click at [690, 70] on div at bounding box center [641, 193] width 151 height 336
click at [578, 73] on div at bounding box center [641, 193] width 151 height 336
click at [628, 104] on div at bounding box center [641, 193] width 151 height 336
click at [692, 150] on div at bounding box center [641, 193] width 151 height 336
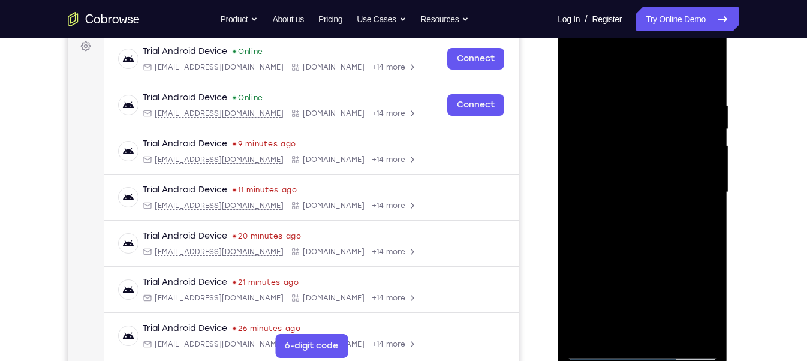
click at [692, 150] on div at bounding box center [641, 193] width 151 height 336
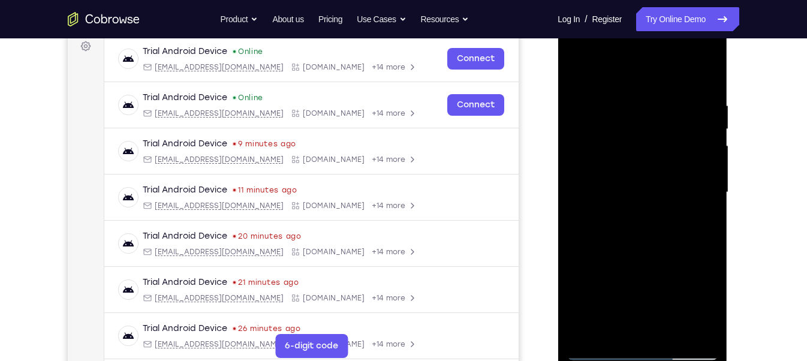
click at [692, 150] on div at bounding box center [641, 193] width 151 height 336
click at [693, 321] on div at bounding box center [641, 193] width 151 height 336
click at [583, 77] on div at bounding box center [641, 193] width 151 height 336
drag, startPoint x: 618, startPoint y: 155, endPoint x: 633, endPoint y: 104, distance: 53.5
click at [633, 104] on div at bounding box center [641, 193] width 151 height 336
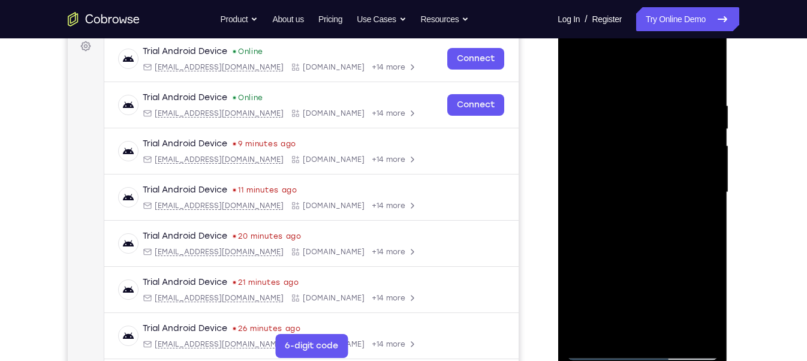
drag, startPoint x: 647, startPoint y: 222, endPoint x: 644, endPoint y: 152, distance: 69.6
click at [644, 152] on div at bounding box center [641, 193] width 151 height 336
click at [686, 174] on div at bounding box center [641, 193] width 151 height 336
click at [615, 202] on div at bounding box center [641, 193] width 151 height 336
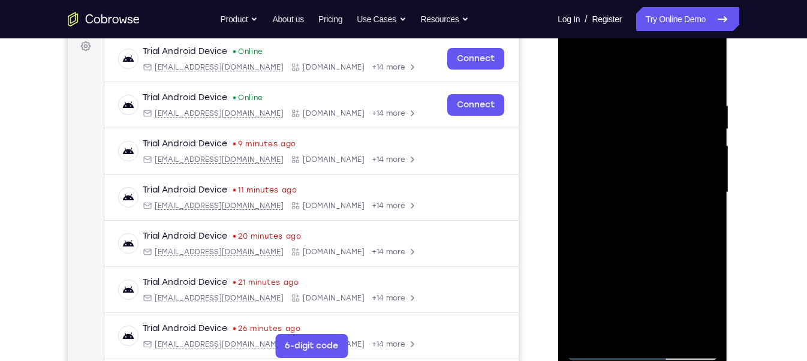
click at [715, 129] on div at bounding box center [641, 193] width 151 height 336
click at [710, 131] on div at bounding box center [641, 193] width 151 height 336
drag, startPoint x: 666, startPoint y: 141, endPoint x: 676, endPoint y: 215, distance: 74.3
click at [676, 215] on div at bounding box center [641, 193] width 151 height 336
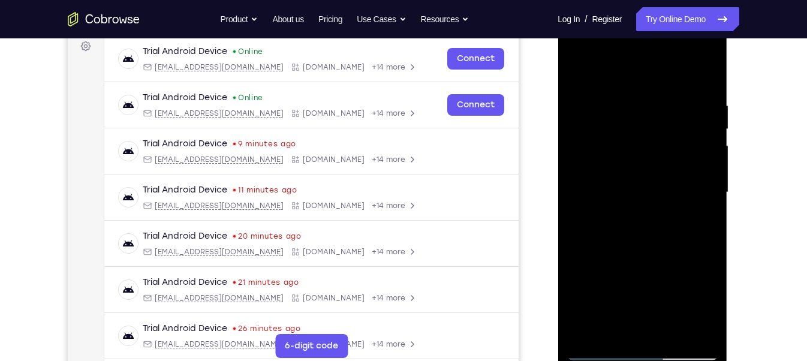
click at [710, 201] on div at bounding box center [641, 193] width 151 height 336
click at [573, 68] on div at bounding box center [641, 193] width 151 height 336
click at [582, 92] on div at bounding box center [641, 193] width 151 height 336
click at [576, 228] on div at bounding box center [641, 193] width 151 height 336
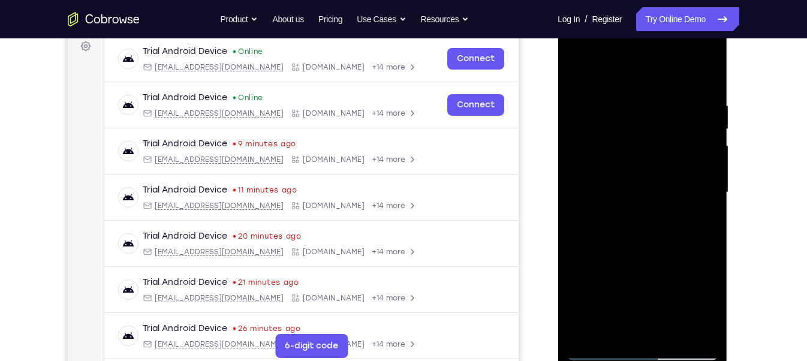
click at [713, 198] on div at bounding box center [641, 193] width 151 height 336
click at [577, 64] on div at bounding box center [641, 193] width 151 height 336
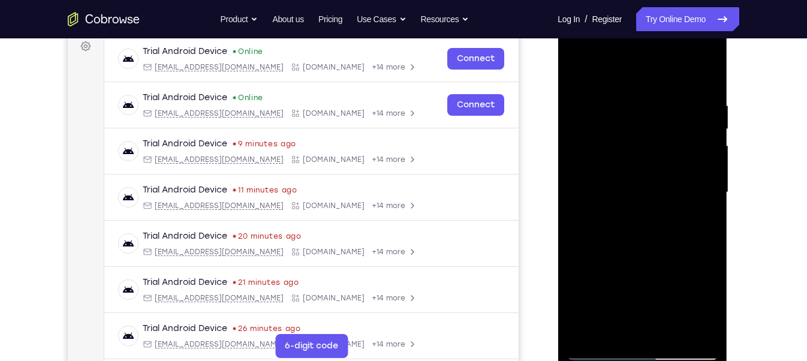
click at [710, 161] on div at bounding box center [641, 193] width 151 height 336
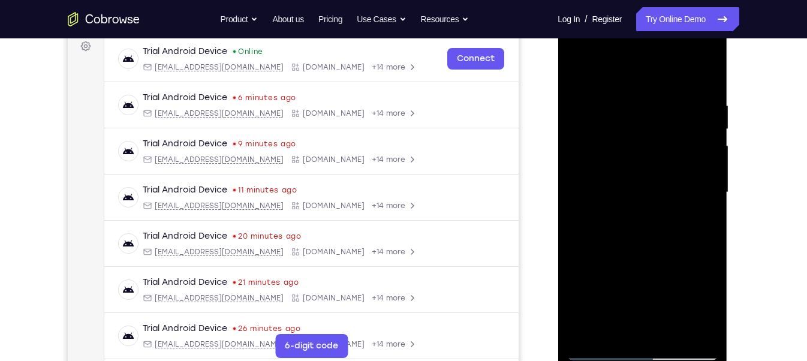
click at [710, 161] on div at bounding box center [641, 193] width 151 height 336
drag, startPoint x: 710, startPoint y: 161, endPoint x: 642, endPoint y: 168, distance: 68.0
click at [642, 168] on div at bounding box center [641, 193] width 151 height 336
drag, startPoint x: 694, startPoint y: 180, endPoint x: 629, endPoint y: 187, distance: 65.1
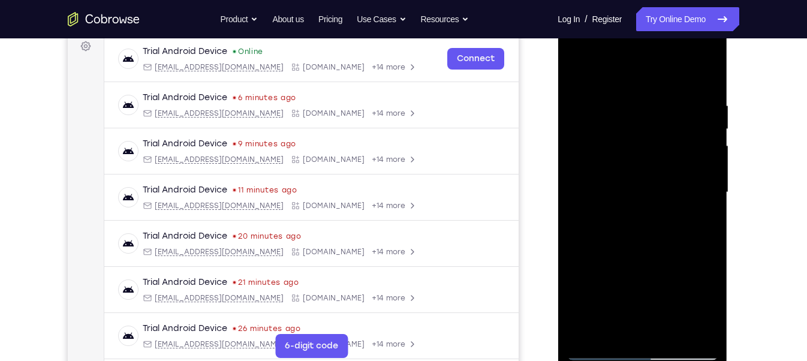
click at [629, 187] on div at bounding box center [641, 193] width 151 height 336
click at [673, 195] on div at bounding box center [641, 193] width 151 height 336
click at [690, 195] on div at bounding box center [641, 193] width 151 height 336
click at [706, 194] on div at bounding box center [641, 193] width 151 height 336
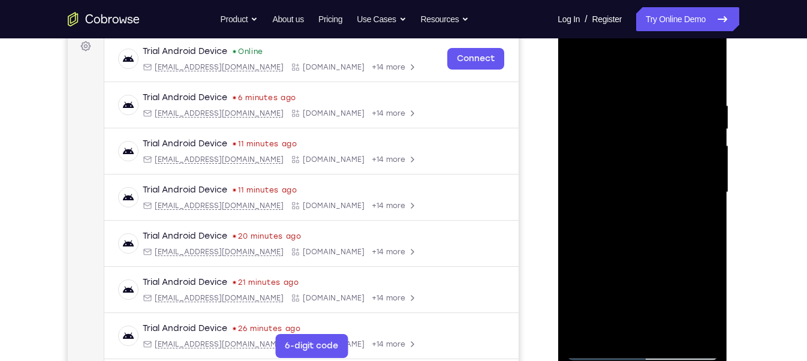
click at [706, 194] on div at bounding box center [641, 193] width 151 height 336
click at [703, 77] on div at bounding box center [641, 193] width 151 height 336
drag, startPoint x: 712, startPoint y: 321, endPoint x: 676, endPoint y: 335, distance: 38.5
click at [676, 321] on div at bounding box center [641, 193] width 151 height 336
click at [674, 321] on div at bounding box center [641, 193] width 151 height 336
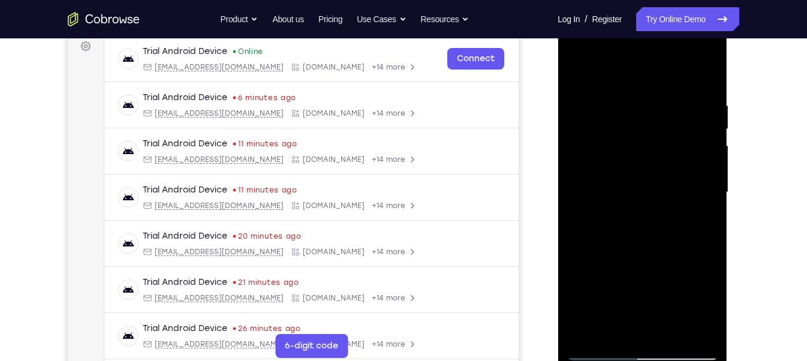
click at [578, 67] on div at bounding box center [641, 193] width 151 height 336
click at [658, 186] on div at bounding box center [641, 193] width 151 height 336
click at [573, 76] on div at bounding box center [641, 193] width 151 height 336
click at [629, 272] on div at bounding box center [641, 193] width 151 height 336
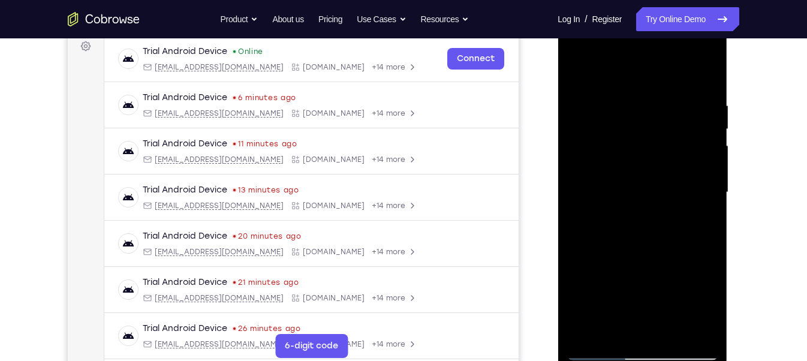
click at [667, 182] on div at bounding box center [641, 193] width 151 height 336
click at [708, 158] on div at bounding box center [641, 193] width 151 height 336
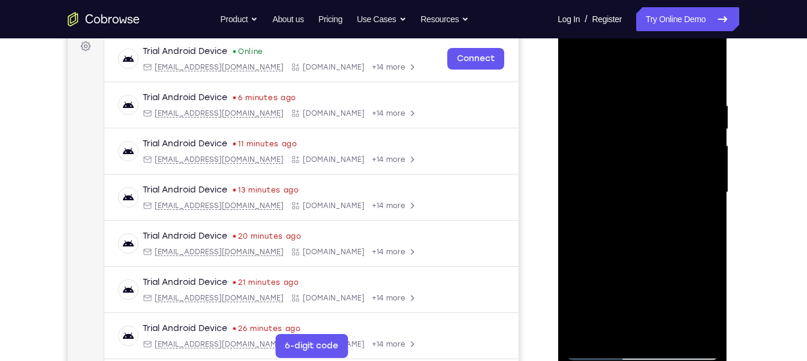
click at [708, 158] on div at bounding box center [641, 193] width 151 height 336
click at [585, 321] on div at bounding box center [641, 193] width 151 height 336
drag, startPoint x: 647, startPoint y: 219, endPoint x: 639, endPoint y: 302, distance: 83.6
click at [639, 302] on div at bounding box center [641, 193] width 151 height 336
click at [629, 102] on div at bounding box center [641, 193] width 151 height 336
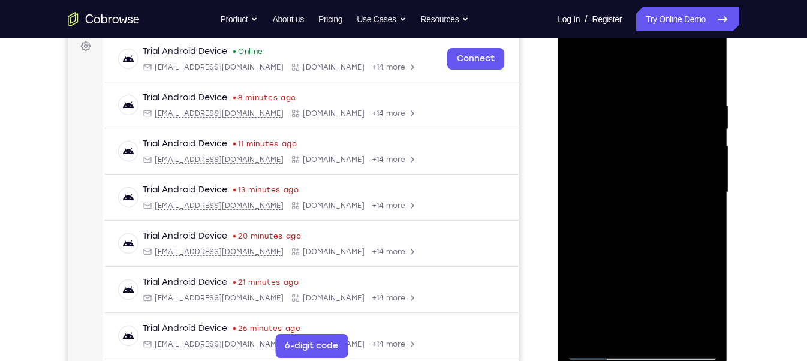
click at [704, 77] on div at bounding box center [641, 193] width 151 height 336
click at [664, 101] on div at bounding box center [641, 193] width 151 height 336
click at [706, 81] on div at bounding box center [641, 193] width 151 height 336
click at [671, 321] on div at bounding box center [641, 193] width 151 height 336
click at [640, 190] on div at bounding box center [641, 193] width 151 height 336
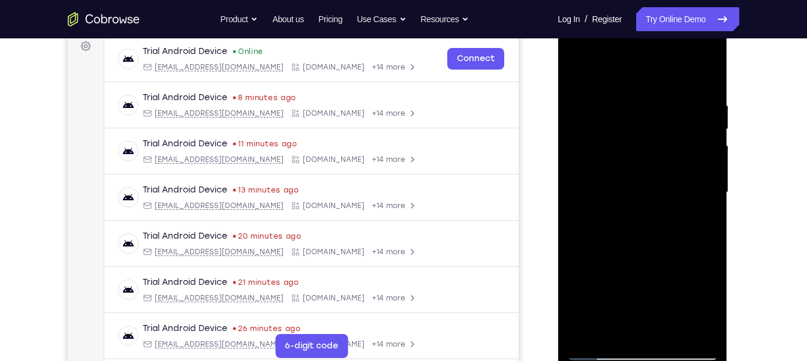
click at [702, 222] on div at bounding box center [641, 193] width 151 height 336
click at [709, 306] on div at bounding box center [641, 193] width 151 height 336
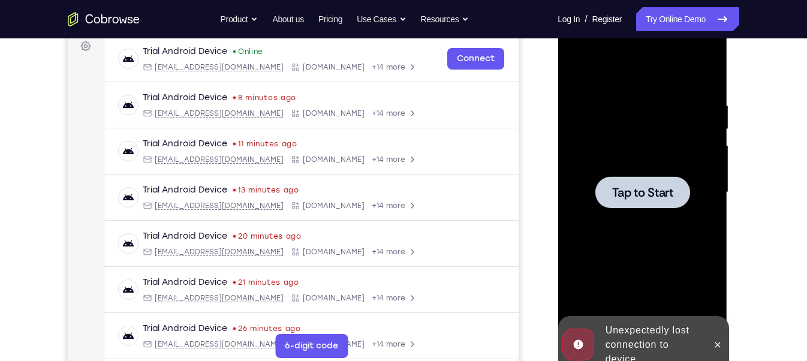
click at [636, 176] on div at bounding box center [641, 193] width 151 height 336
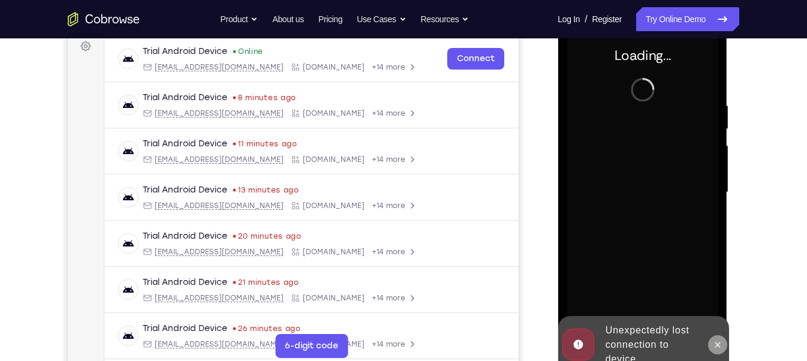
click at [716, 321] on icon at bounding box center [716, 344] width 5 height 5
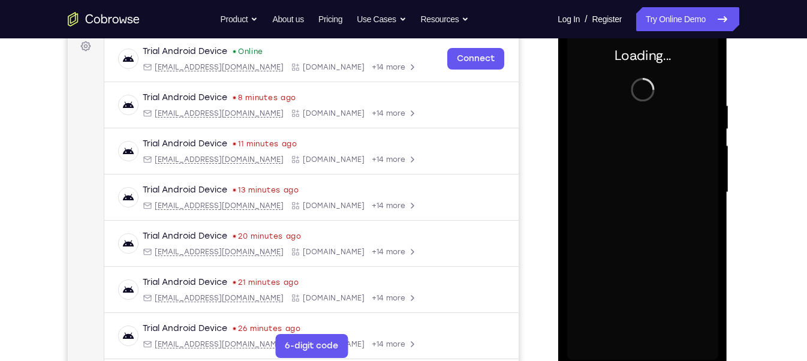
click at [523, 123] on div "Your Support Agent Your Customer Web iOS Android" at bounding box center [403, 153] width 671 height 443
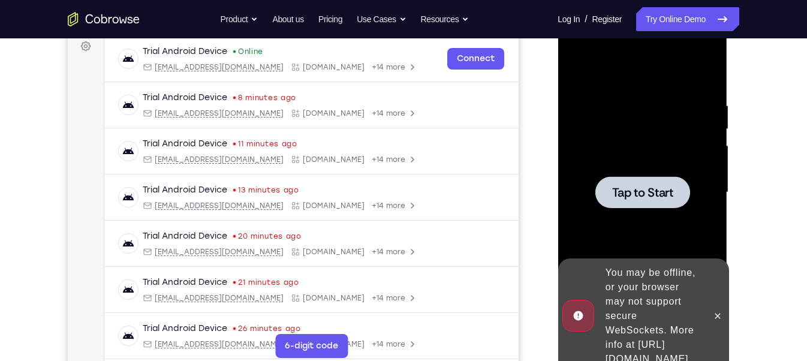
click at [636, 181] on div at bounding box center [641, 192] width 95 height 32
click at [718, 311] on icon at bounding box center [717, 316] width 10 height 10
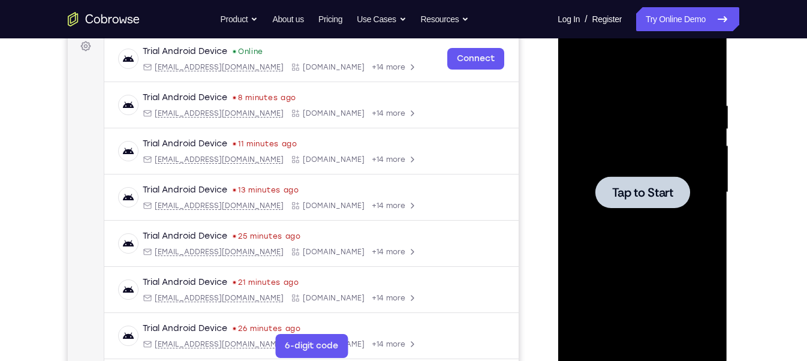
click at [637, 157] on div at bounding box center [641, 193] width 151 height 336
click at [639, 177] on div at bounding box center [641, 192] width 95 height 32
click at [637, 181] on div at bounding box center [641, 192] width 95 height 32
click at [627, 189] on span "Tap to Start" at bounding box center [641, 192] width 61 height 12
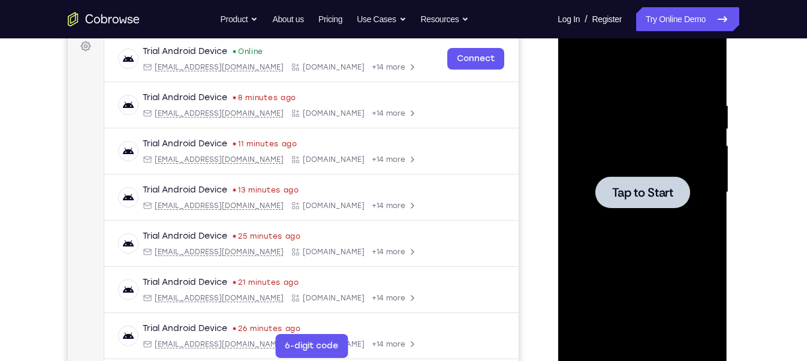
click at [627, 189] on span "Tap to Start" at bounding box center [641, 192] width 61 height 12
drag, startPoint x: 627, startPoint y: 189, endPoint x: 944, endPoint y: 120, distance: 323.8
click at [627, 189] on span "Tap to Start" at bounding box center [641, 192] width 61 height 12
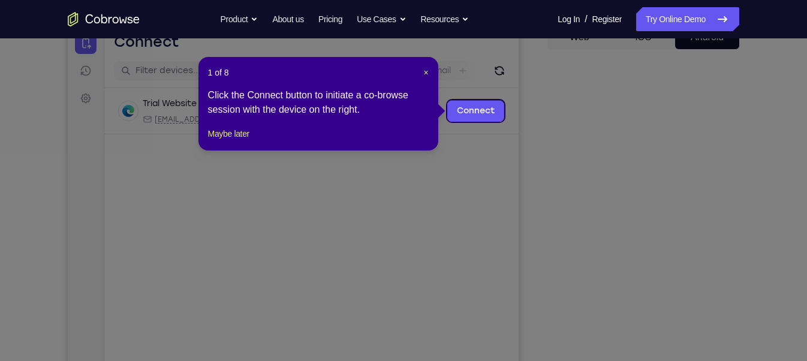
scroll to position [130, 0]
click at [427, 72] on span "×" at bounding box center [425, 73] width 5 height 10
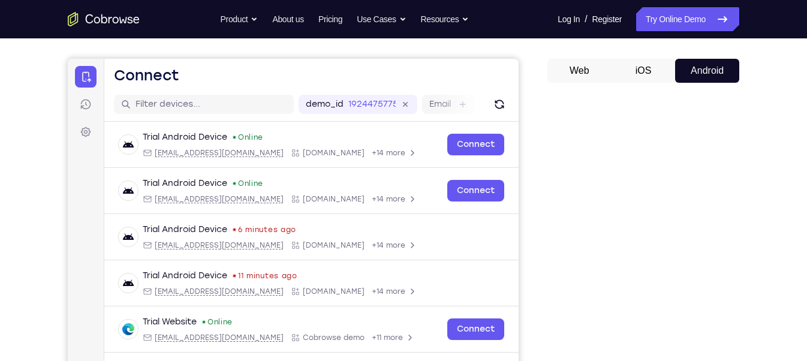
scroll to position [96, 0]
click at [657, 65] on button "iOS" at bounding box center [643, 71] width 64 height 24
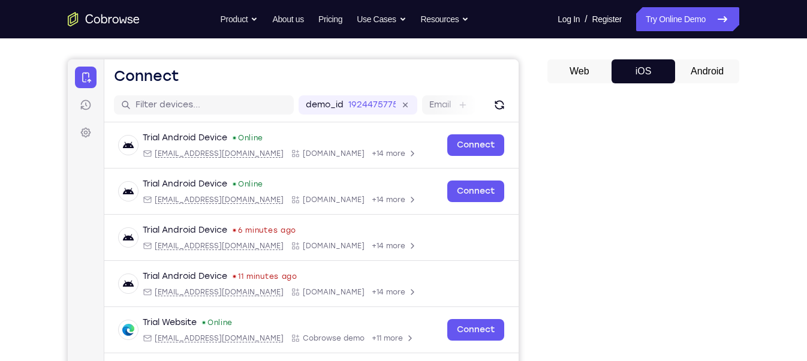
click at [699, 64] on button "Android" at bounding box center [707, 71] width 64 height 24
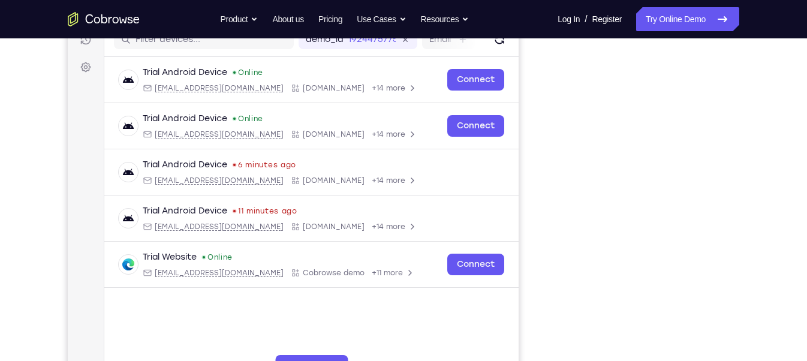
scroll to position [170, 0]
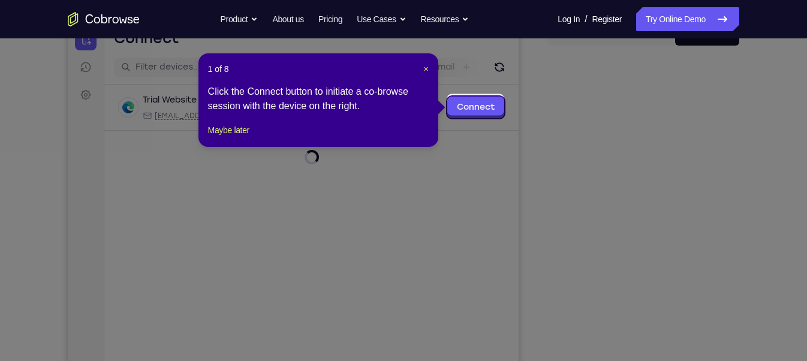
scroll to position [134, 0]
click at [427, 70] on span "×" at bounding box center [425, 70] width 5 height 10
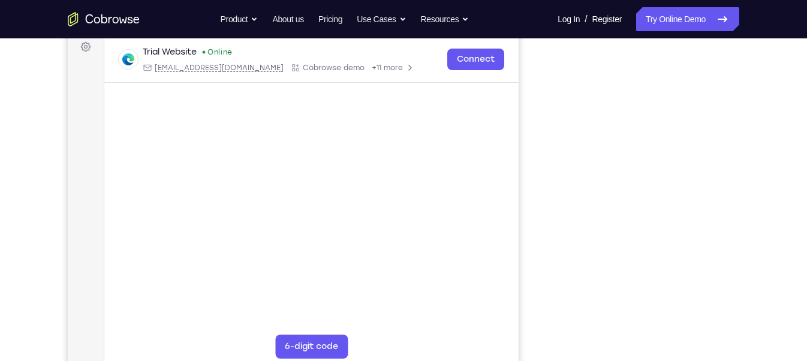
scroll to position [183, 0]
